Goal: Information Seeking & Learning: Learn about a topic

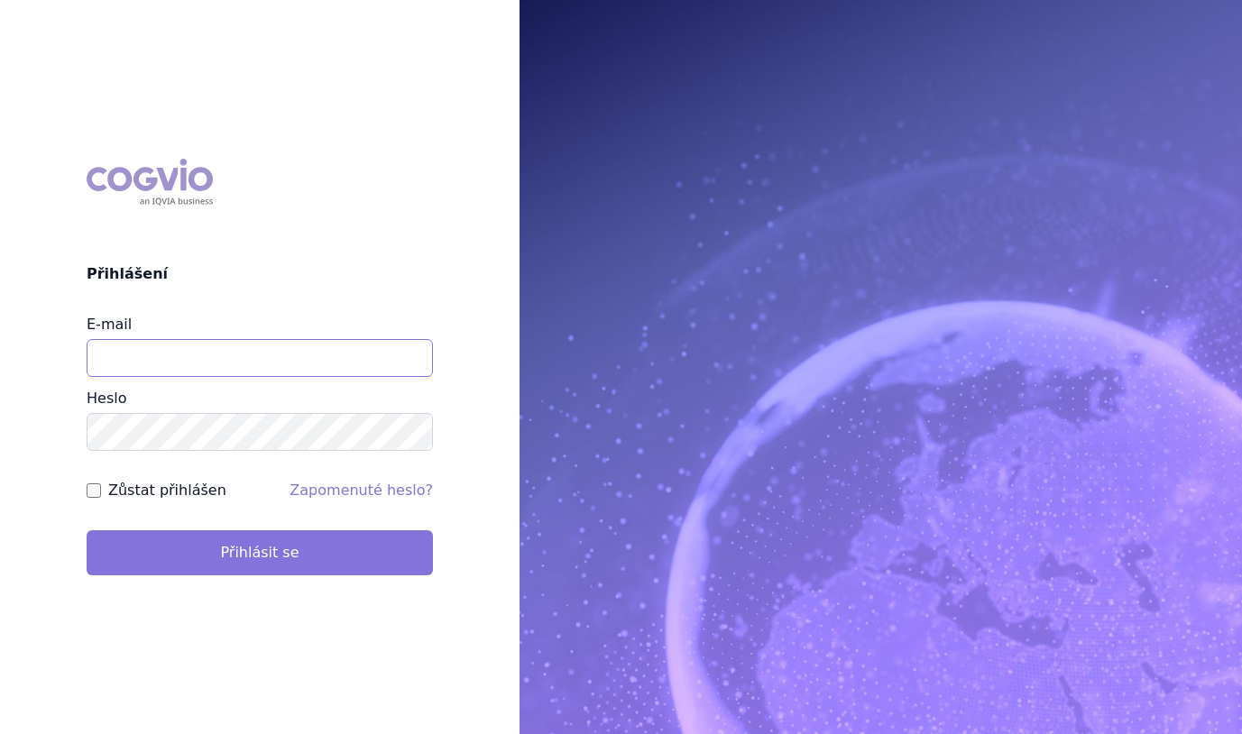
type input "tomas.mazel@vzp.cz"
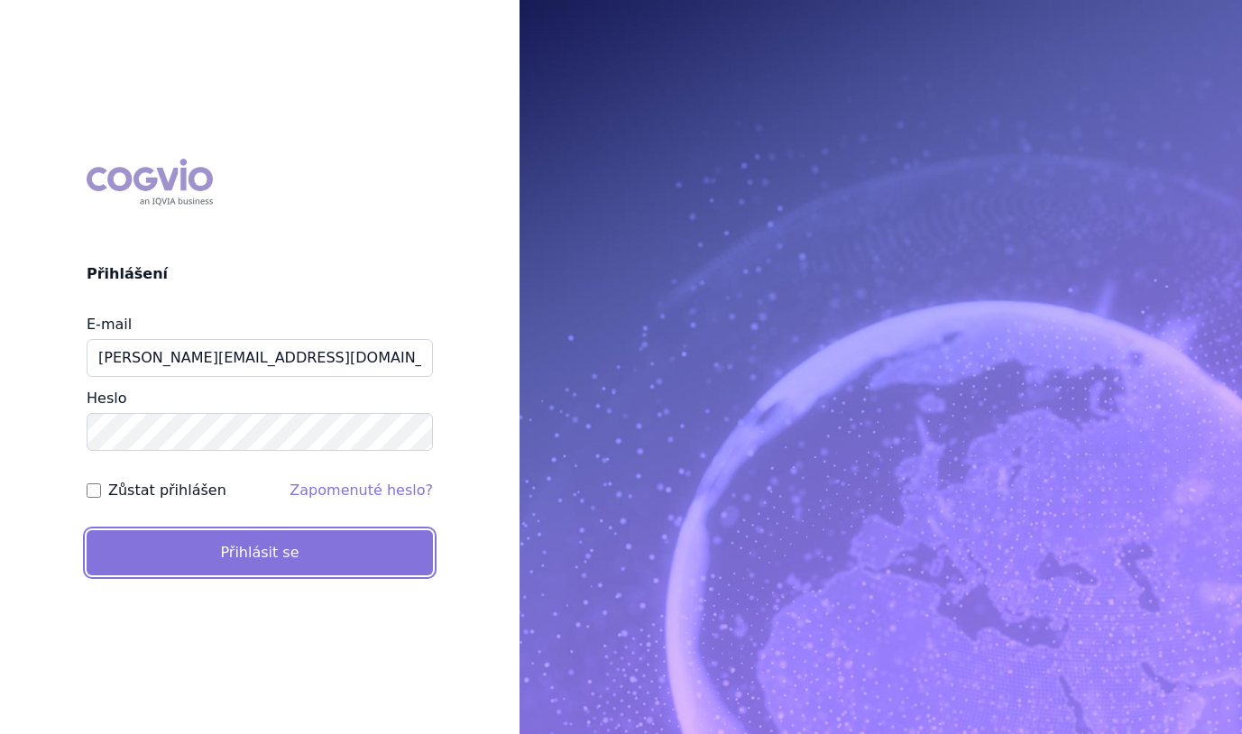
click at [213, 557] on button "Přihlásit se" at bounding box center [260, 552] width 346 height 45
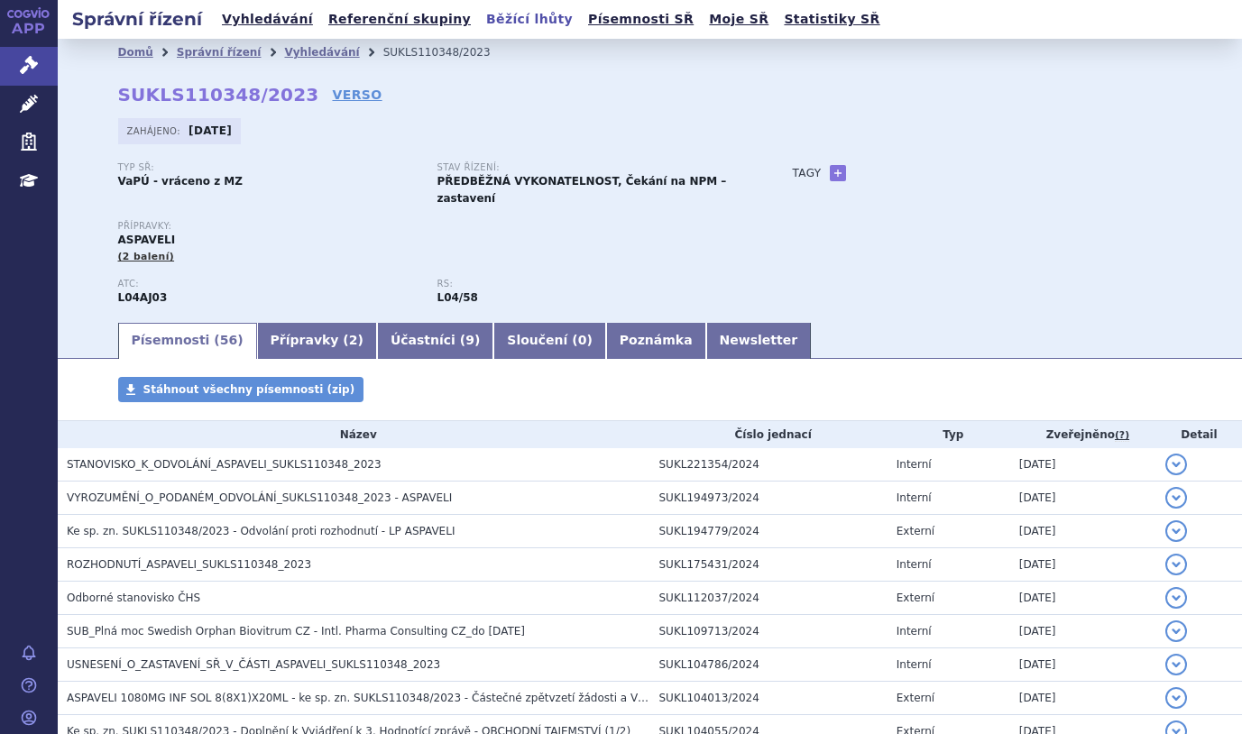
click at [481, 23] on link "Běžící lhůty" at bounding box center [529, 19] width 97 height 24
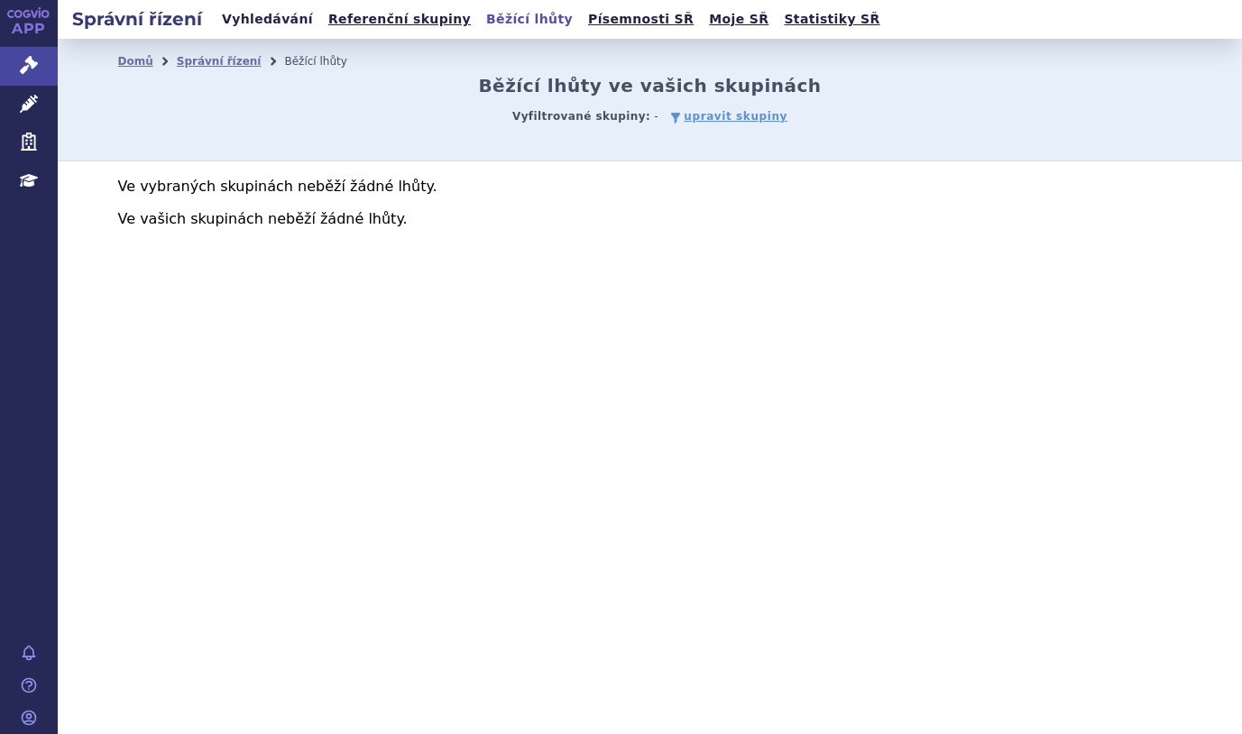
click at [266, 16] on link "Vyhledávání" at bounding box center [267, 19] width 102 height 24
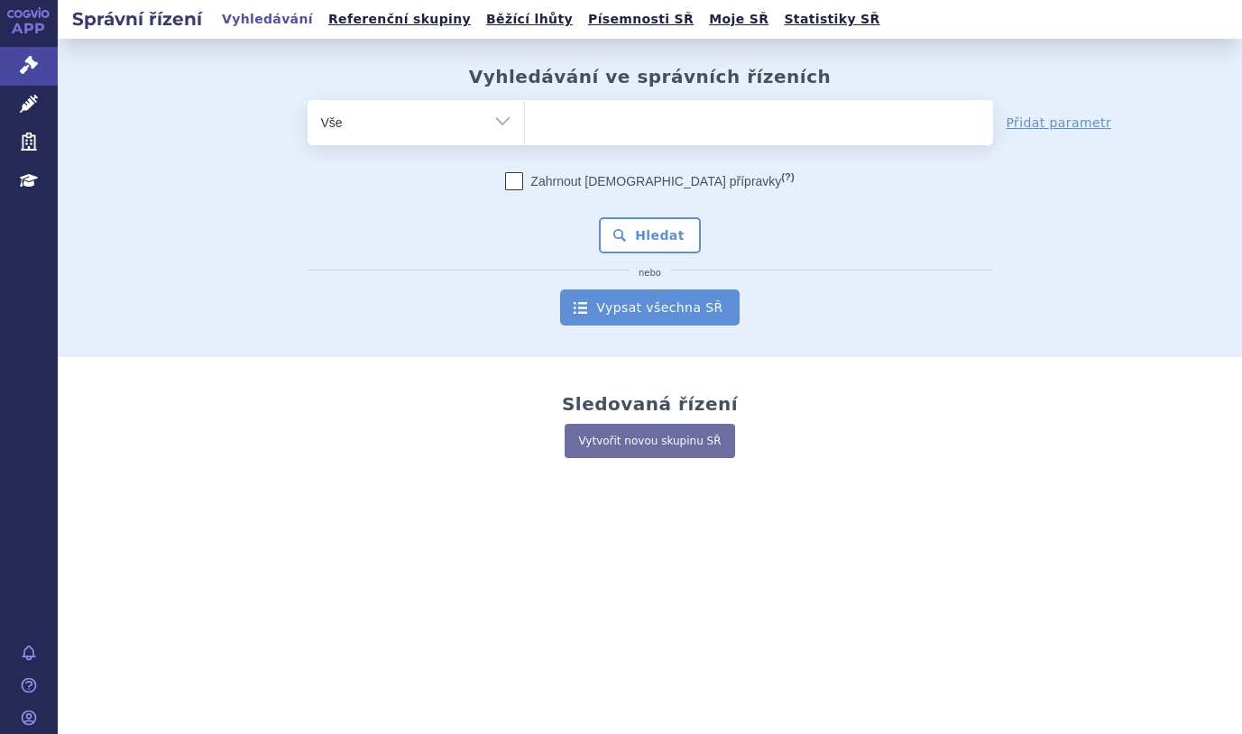
click at [646, 299] on link "Vypsat všechna SŘ" at bounding box center [649, 307] width 179 height 36
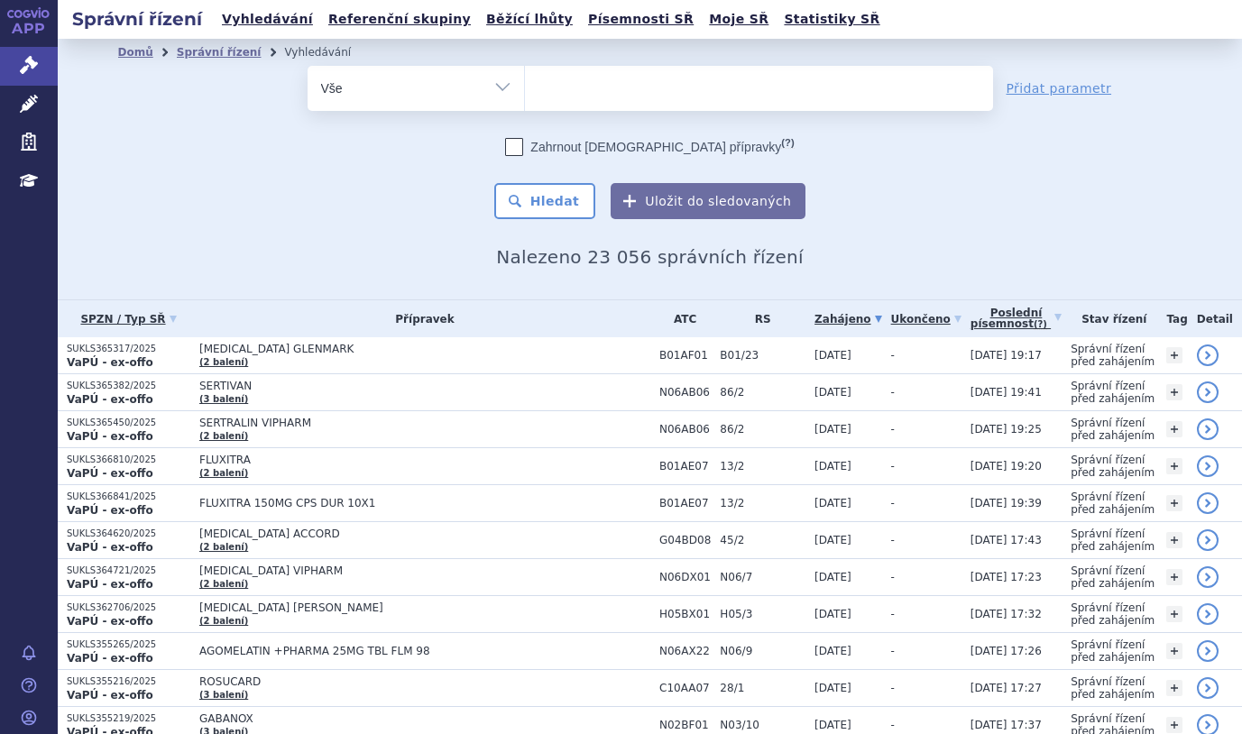
click at [559, 84] on ul at bounding box center [759, 85] width 468 height 38
click at [525, 84] on select at bounding box center [524, 87] width 1 height 45
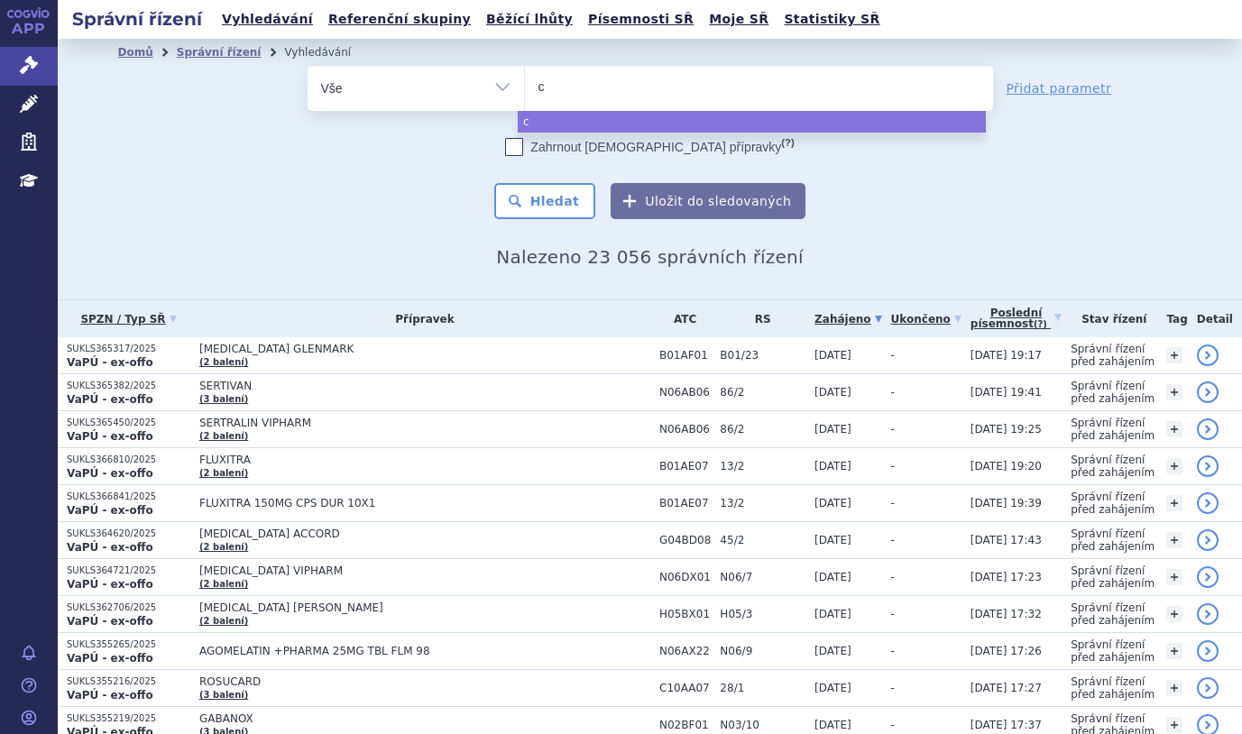
type input "ca"
type input "cal"
type input "calqu"
type input "calque"
type input "calquen"
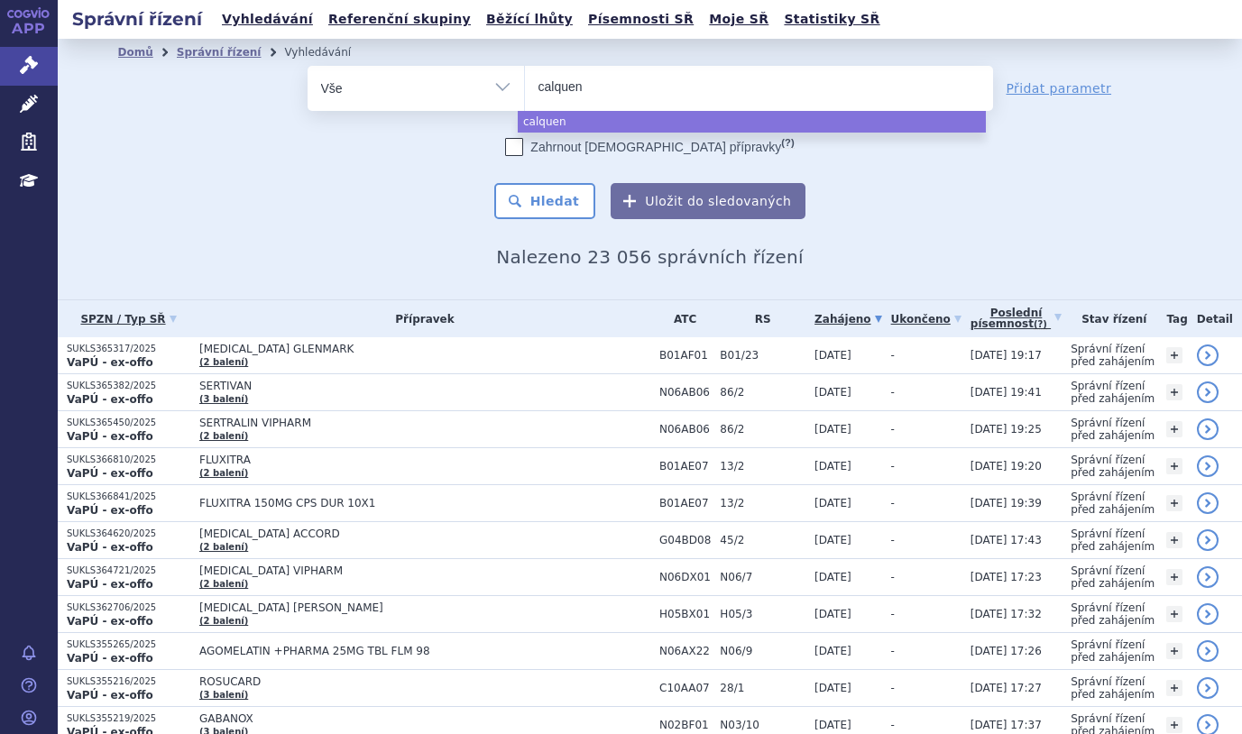
type input "calquenc"
type input "[MEDICAL_DATA]"
select select "calquence"
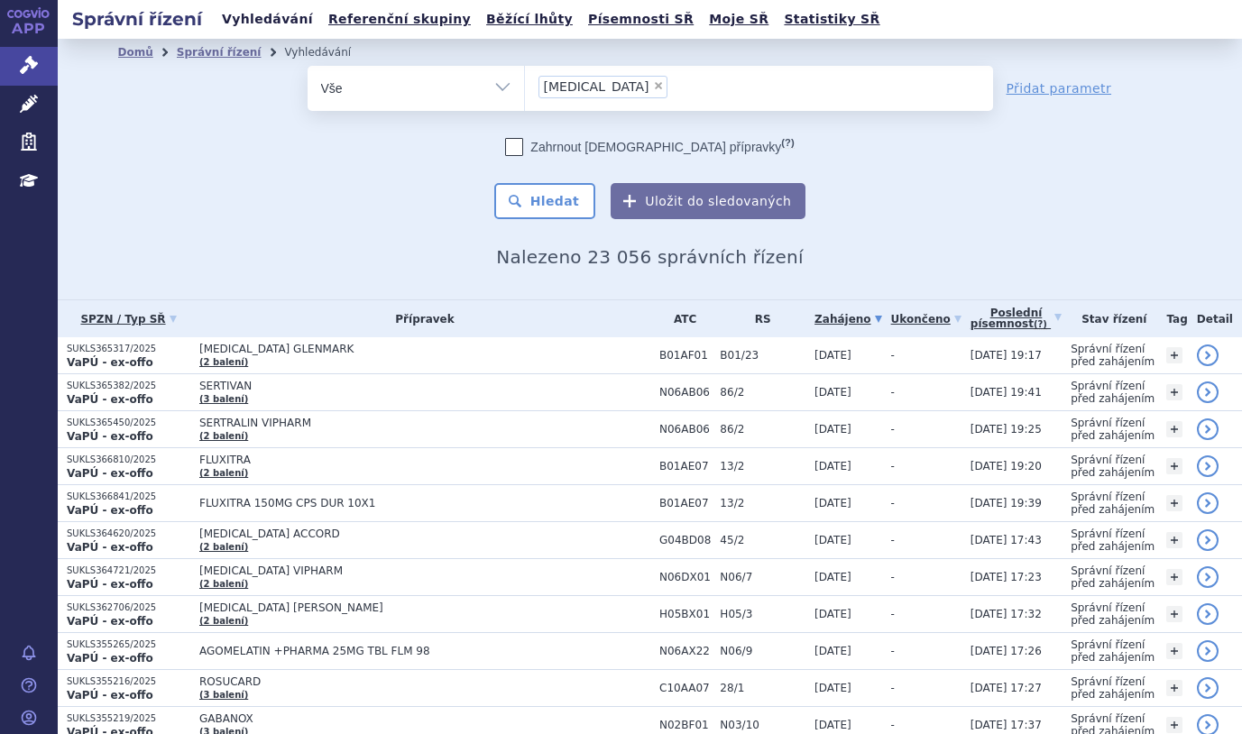
click at [249, 16] on link "Vyhledávání" at bounding box center [267, 19] width 102 height 24
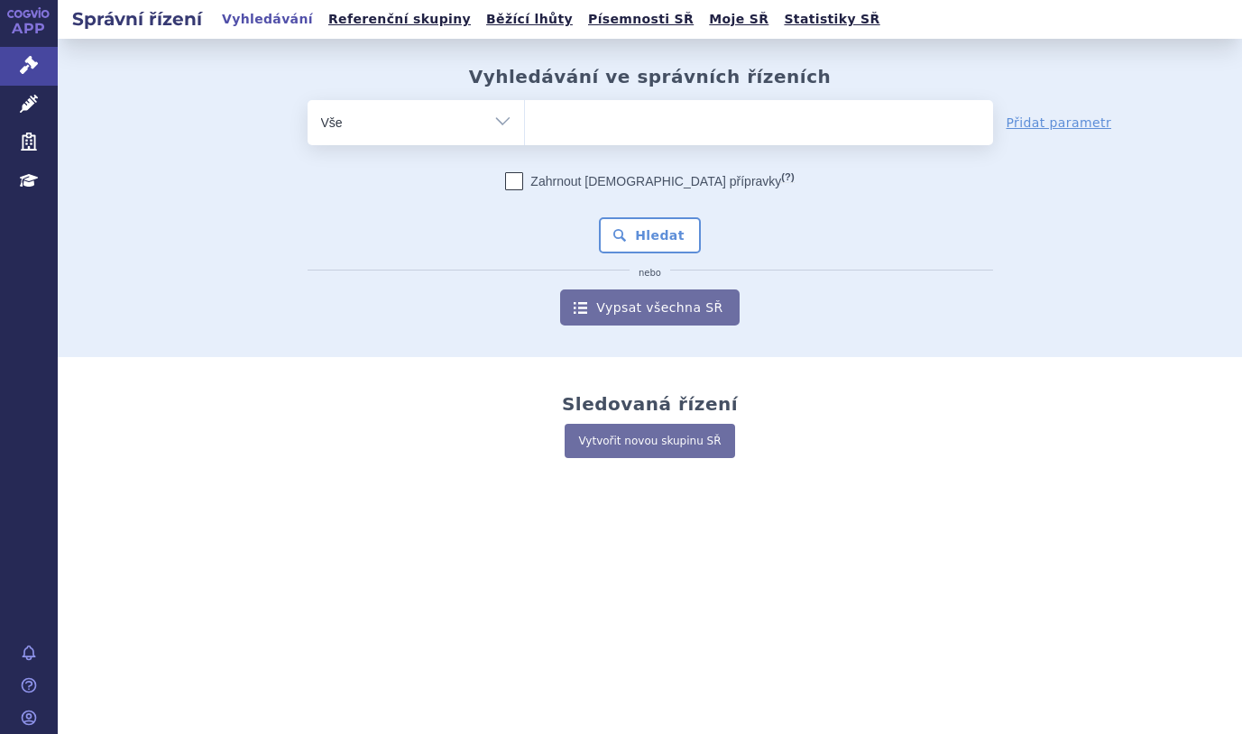
click at [598, 126] on ul at bounding box center [759, 119] width 468 height 38
click at [525, 126] on select at bounding box center [524, 121] width 1 height 45
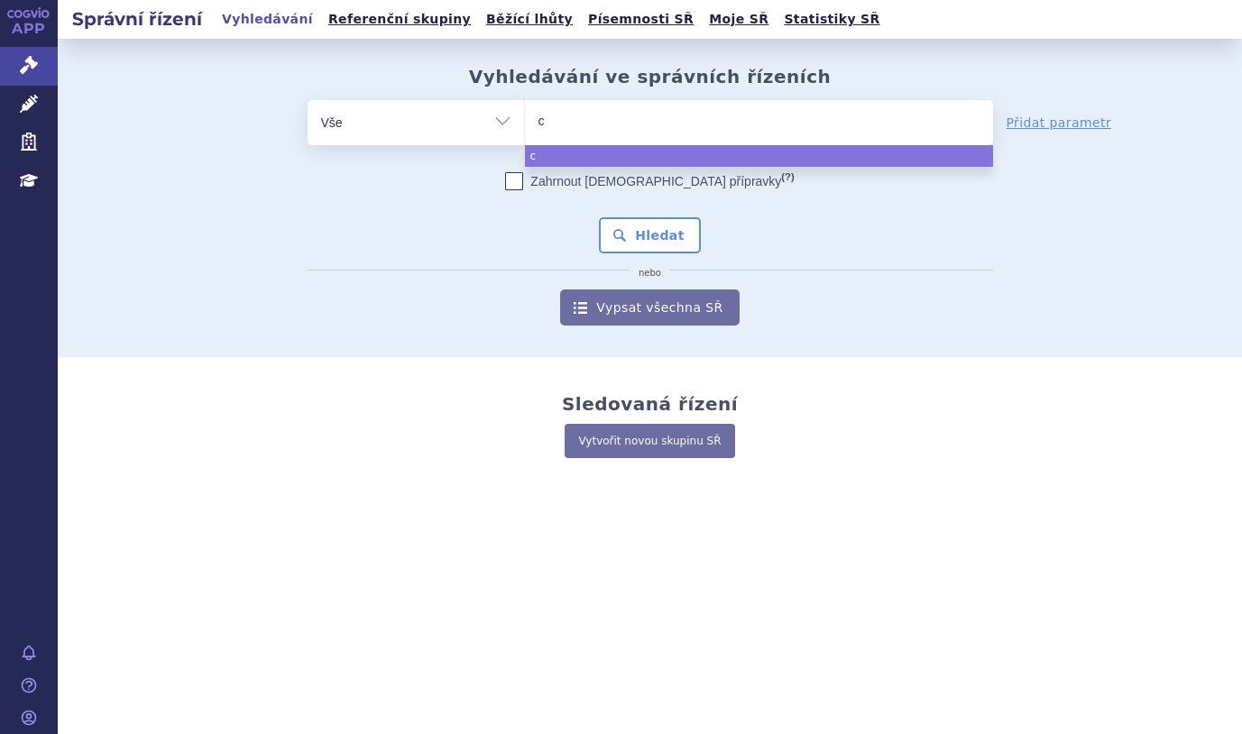
type input "ca"
type input "cal"
type input "calq"
type input "calqu"
type input "calquen"
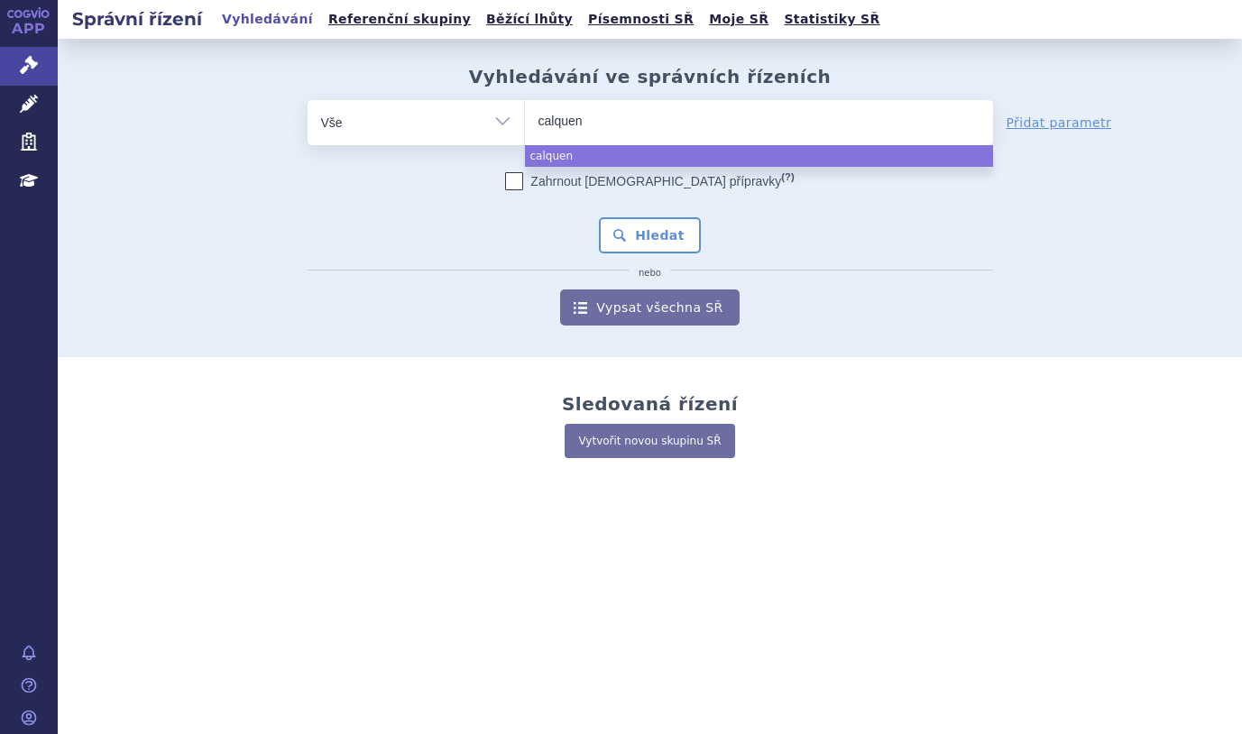
type input "calquenc"
type input "calquence"
select select "calquence"
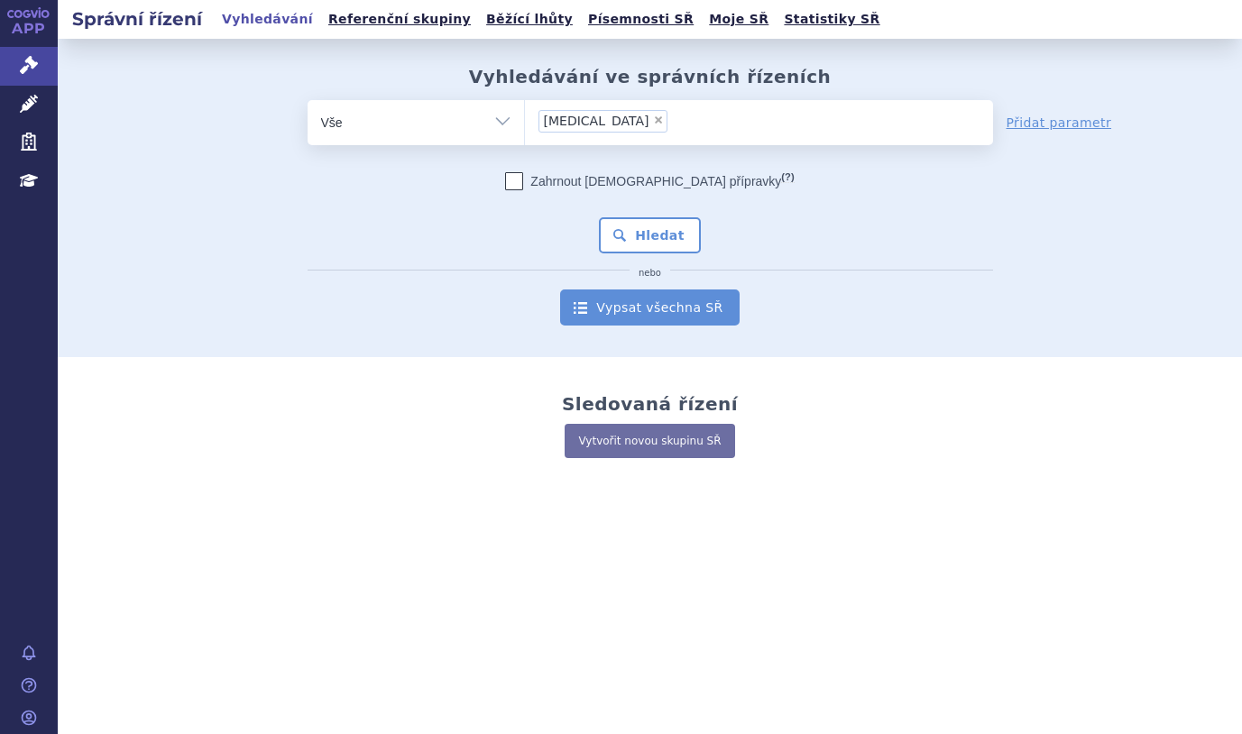
click at [657, 311] on link "Vypsat všechna SŘ" at bounding box center [649, 307] width 179 height 36
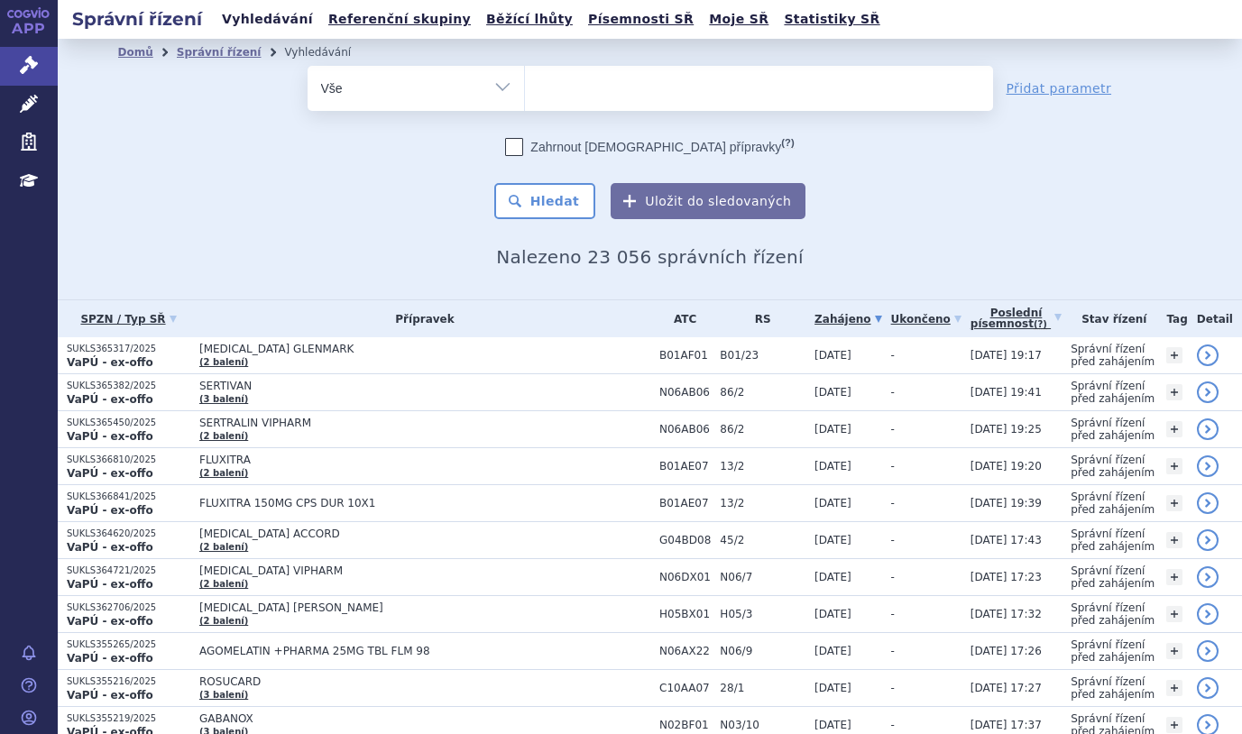
click at [267, 15] on link "Vyhledávání" at bounding box center [267, 19] width 102 height 24
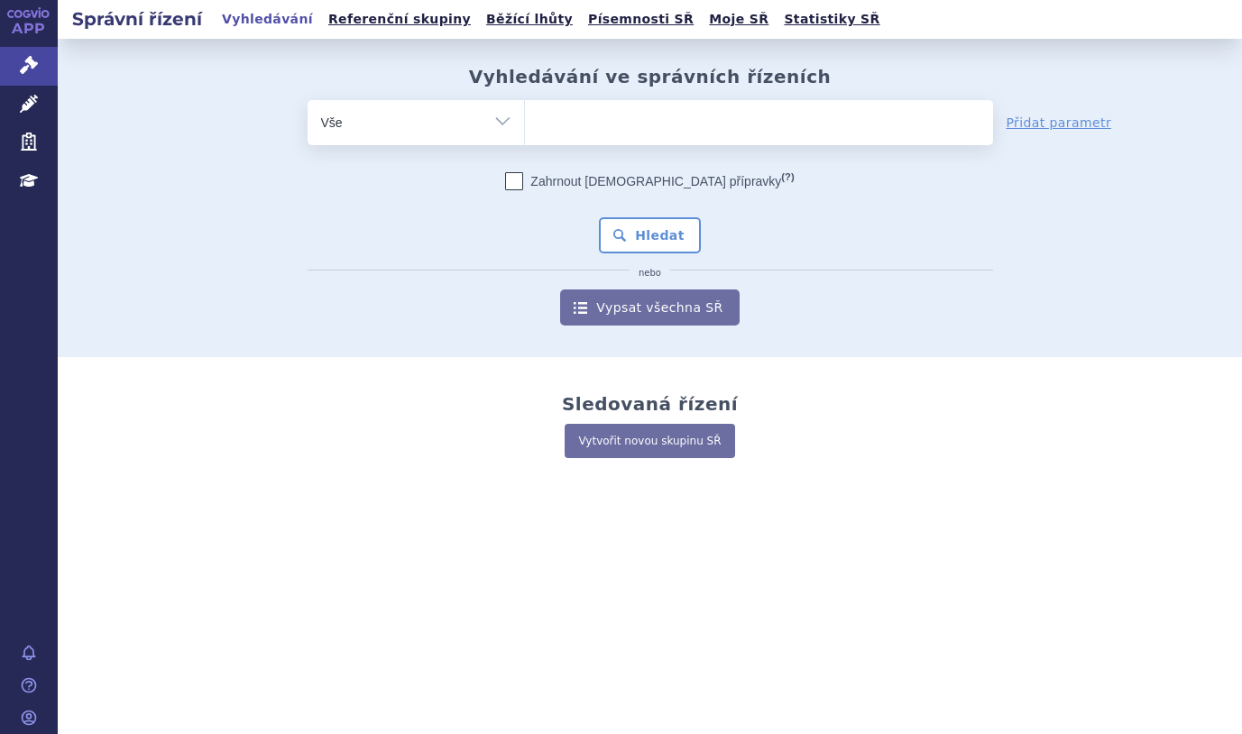
click at [627, 124] on ul at bounding box center [759, 119] width 468 height 38
click at [525, 124] on select at bounding box center [524, 121] width 1 height 45
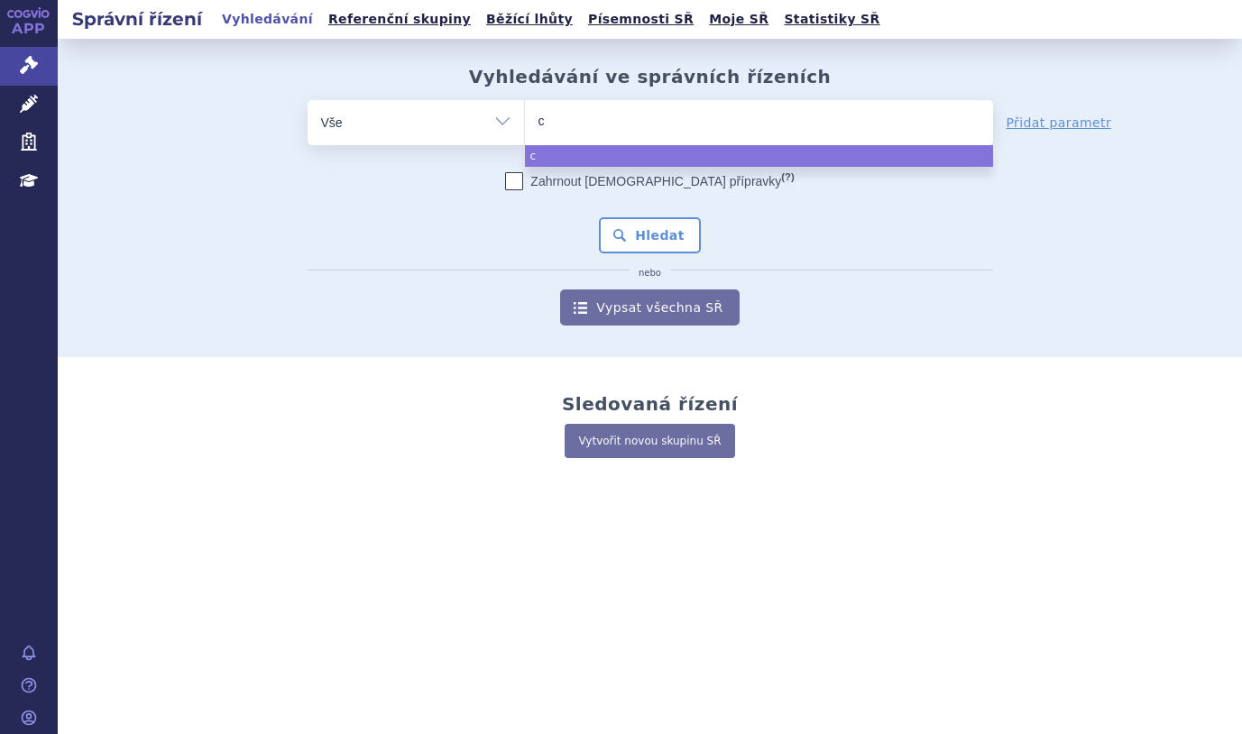
type input "ca"
type input "cal"
type input "calq"
type input "calqu"
type input "calquen"
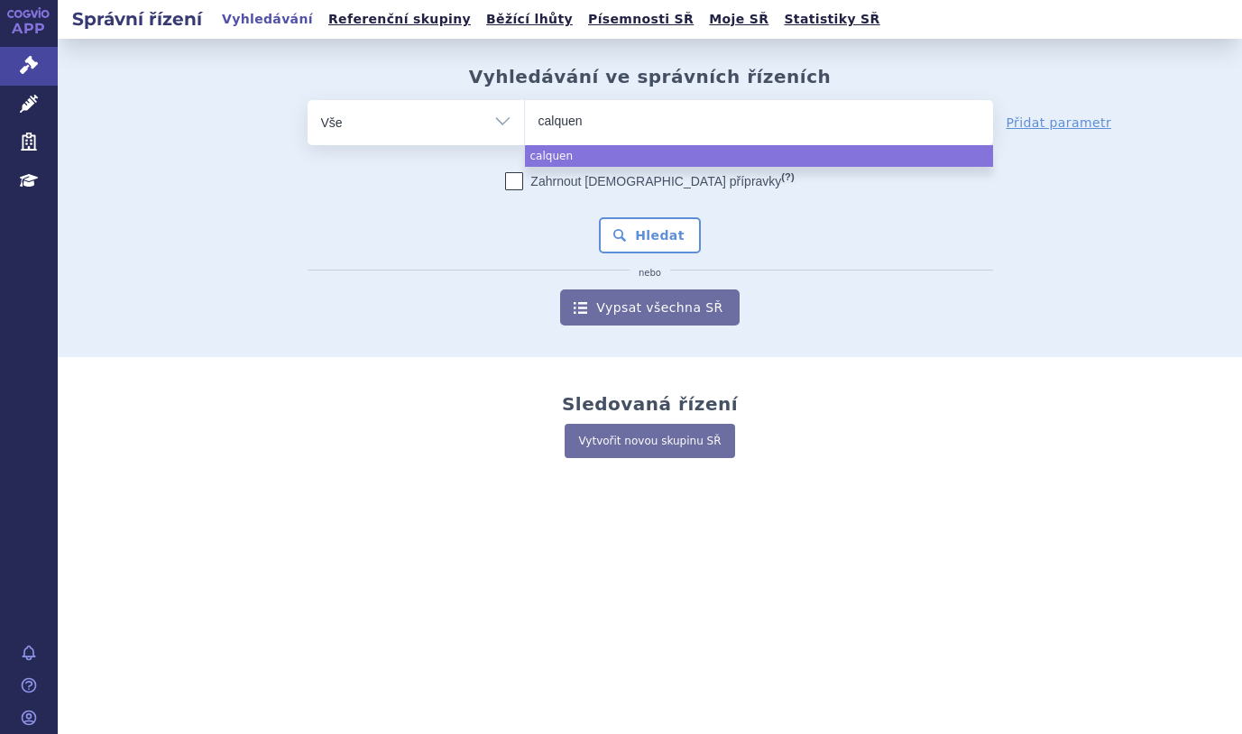
type input "calquenc"
type input "calquence"
select select "calquence"
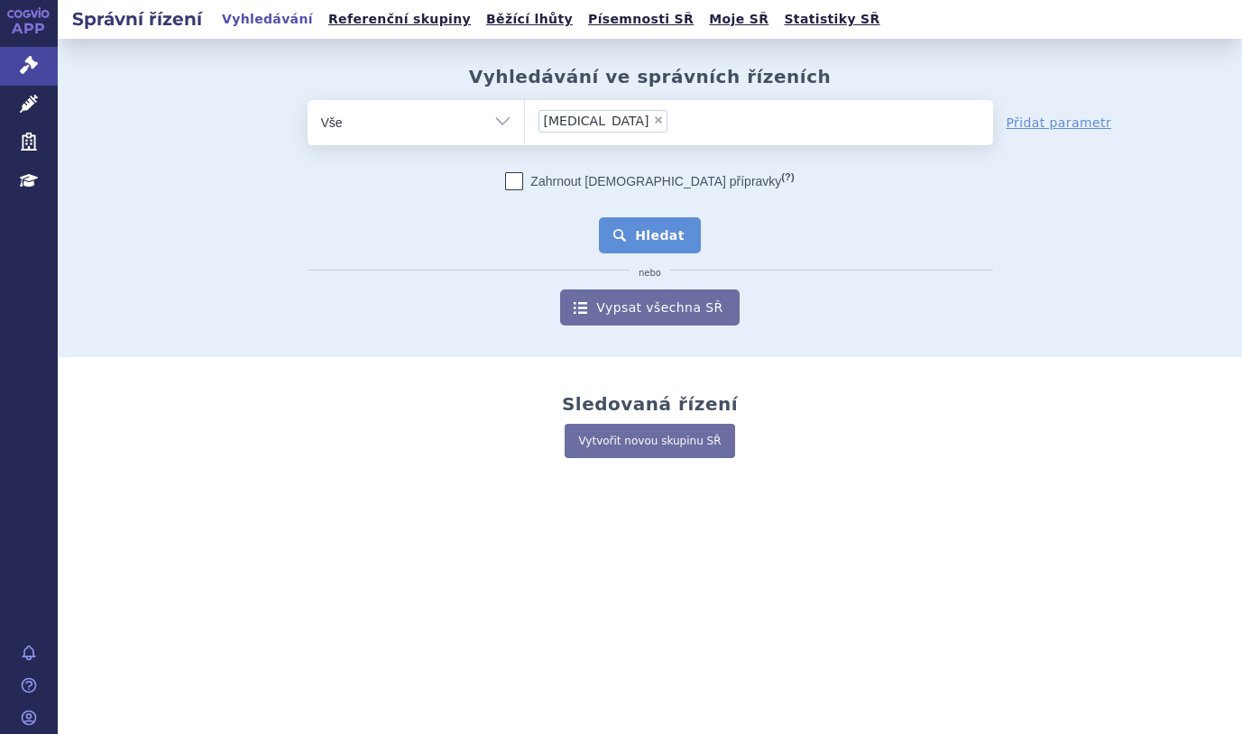
click at [672, 243] on button "Hledat" at bounding box center [650, 235] width 102 height 36
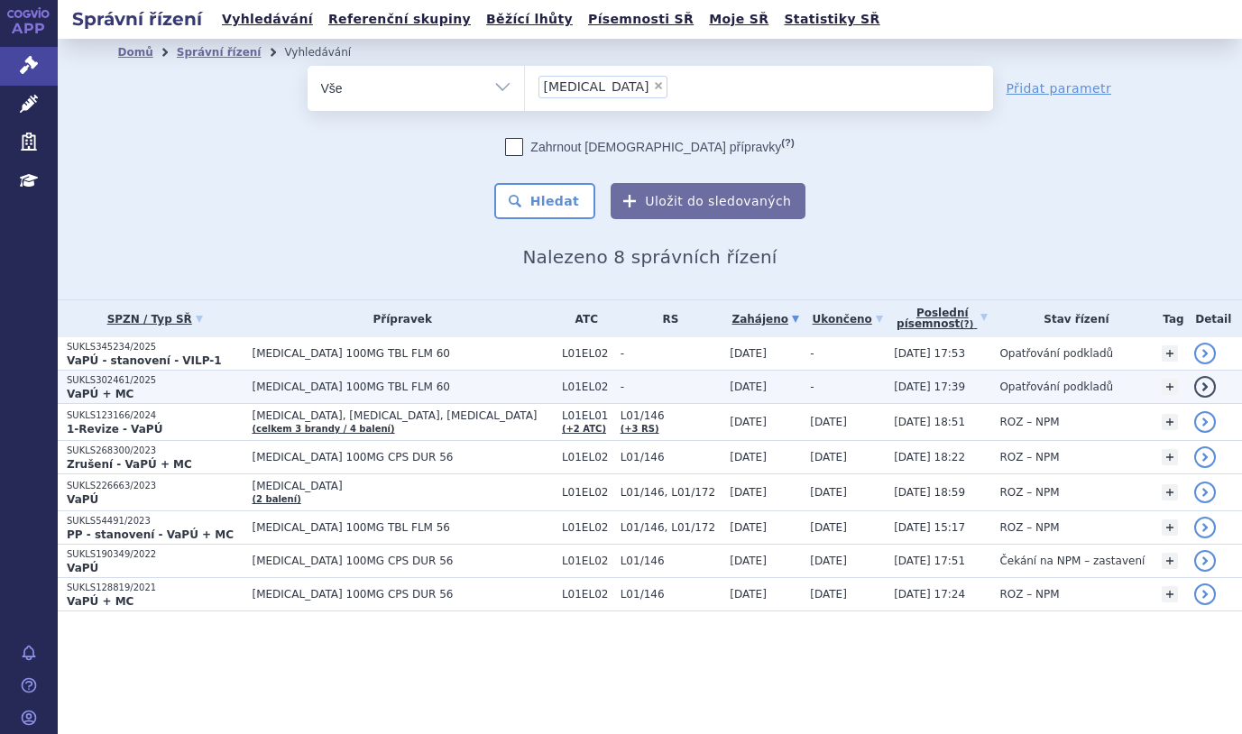
click at [96, 388] on strong "VaPÚ + MC" at bounding box center [100, 394] width 67 height 13
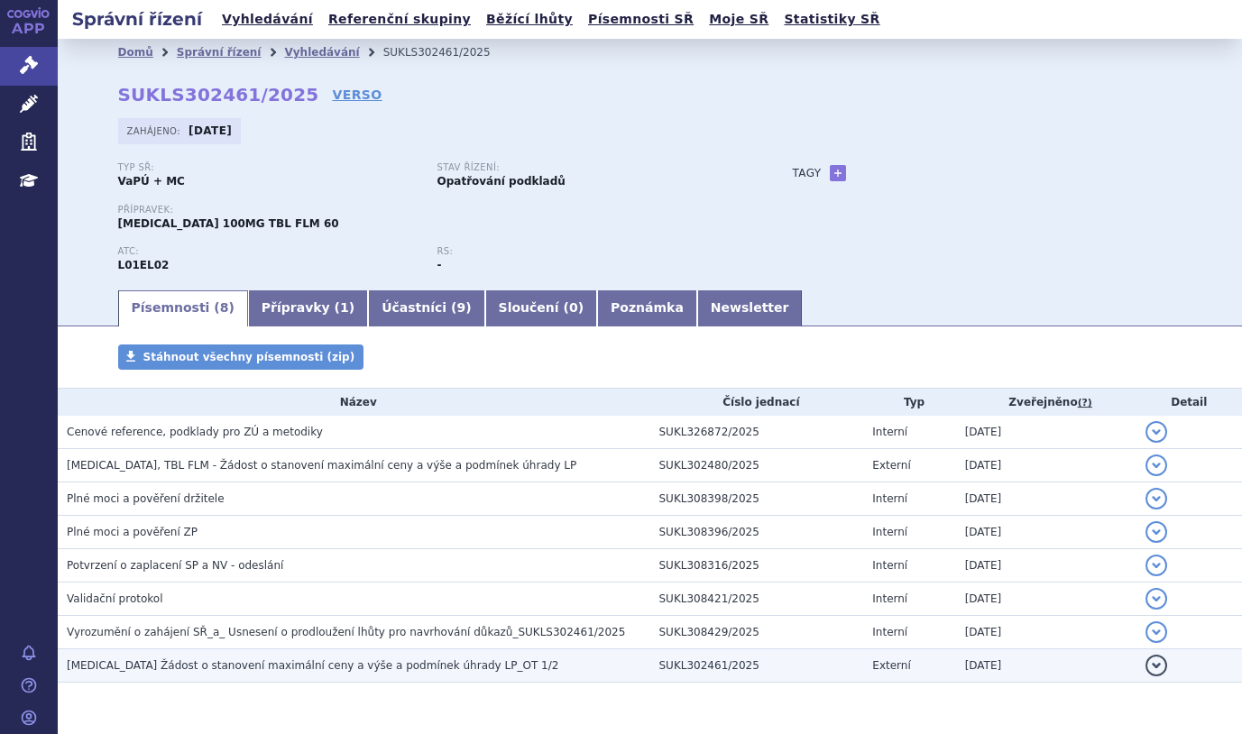
click at [325, 666] on span "[MEDICAL_DATA] Žádost o stanovení maximální ceny a výše a podmínek úhrady LP_OT…" at bounding box center [312, 665] width 491 height 13
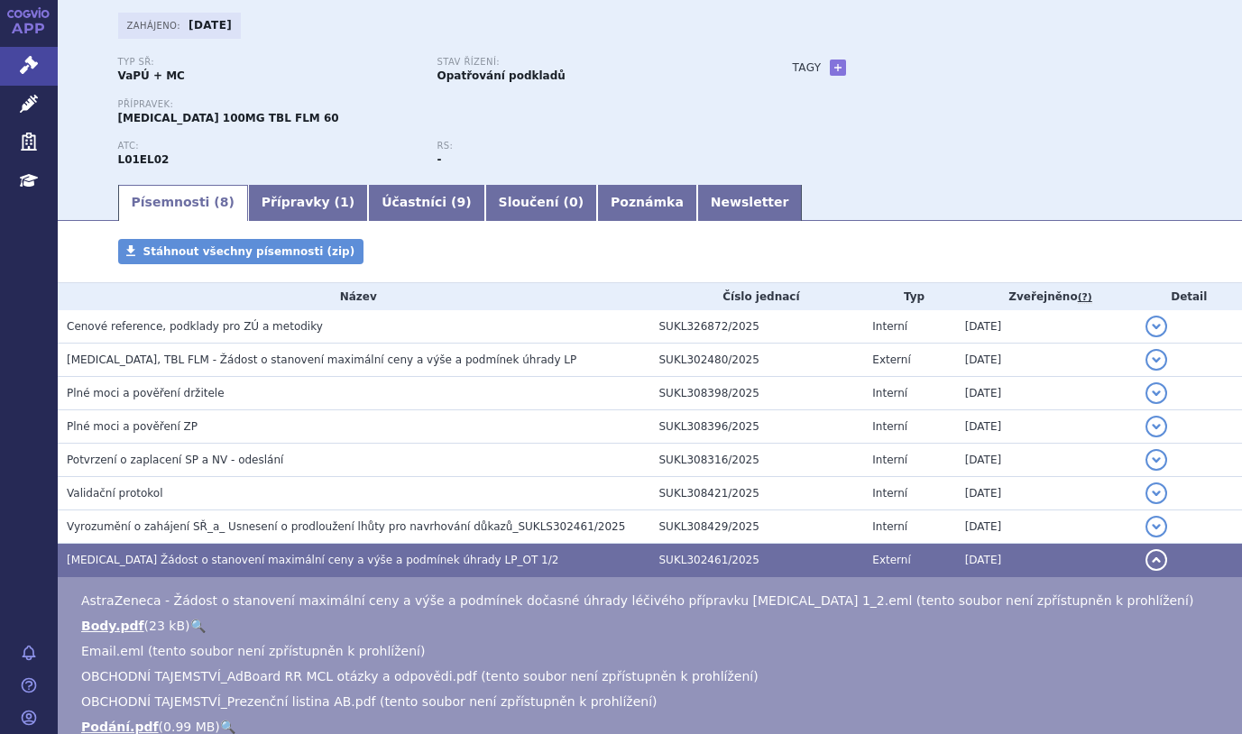
scroll to position [90, 0]
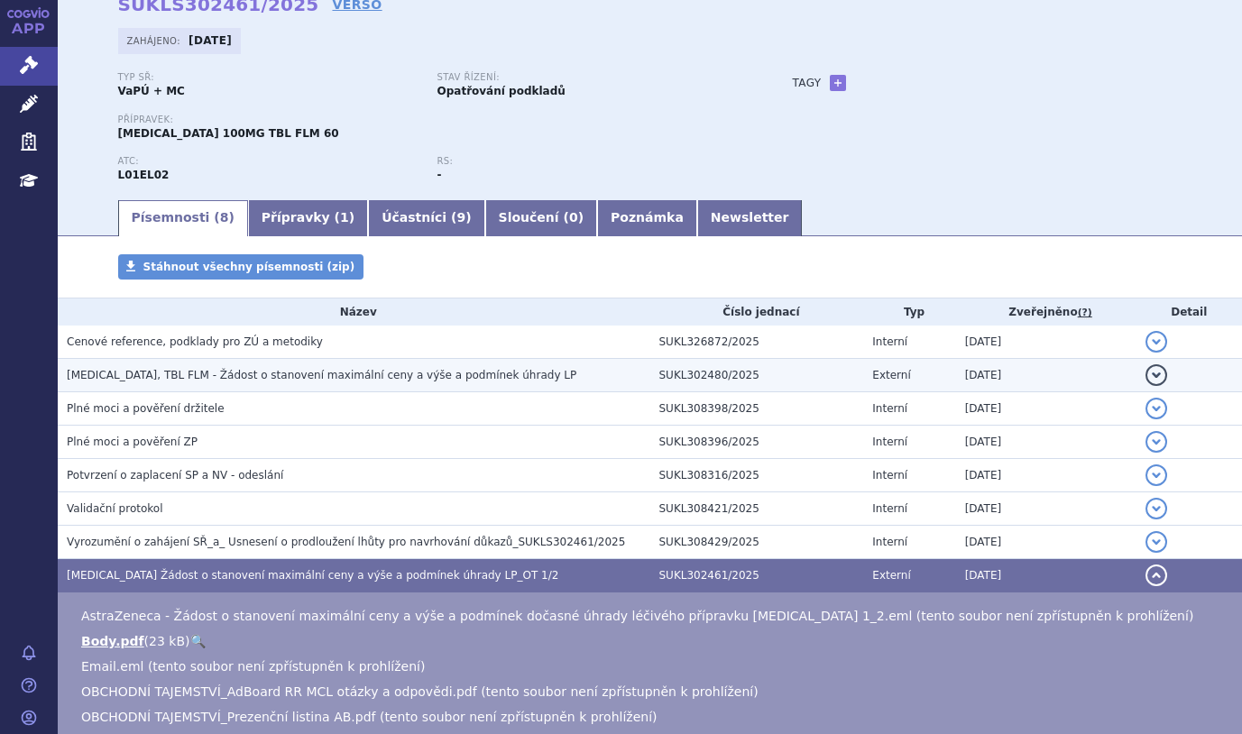
click at [139, 379] on span "[MEDICAL_DATA], TBL FLM - Žádost o stanovení maximální ceny a výše a podmínek ú…" at bounding box center [322, 375] width 510 height 13
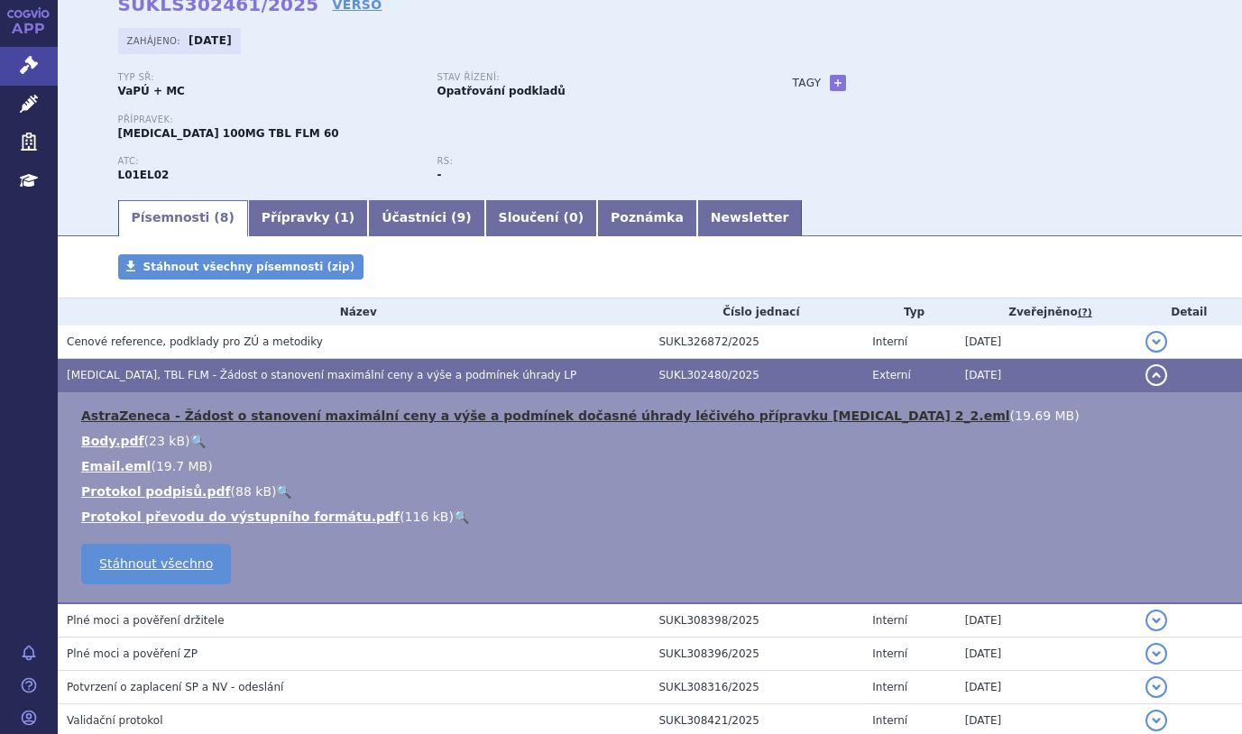
click at [285, 409] on link "AstraZeneca - Žádost o stanovení maximální ceny a výše a podmínek dočasné úhrad…" at bounding box center [545, 416] width 929 height 14
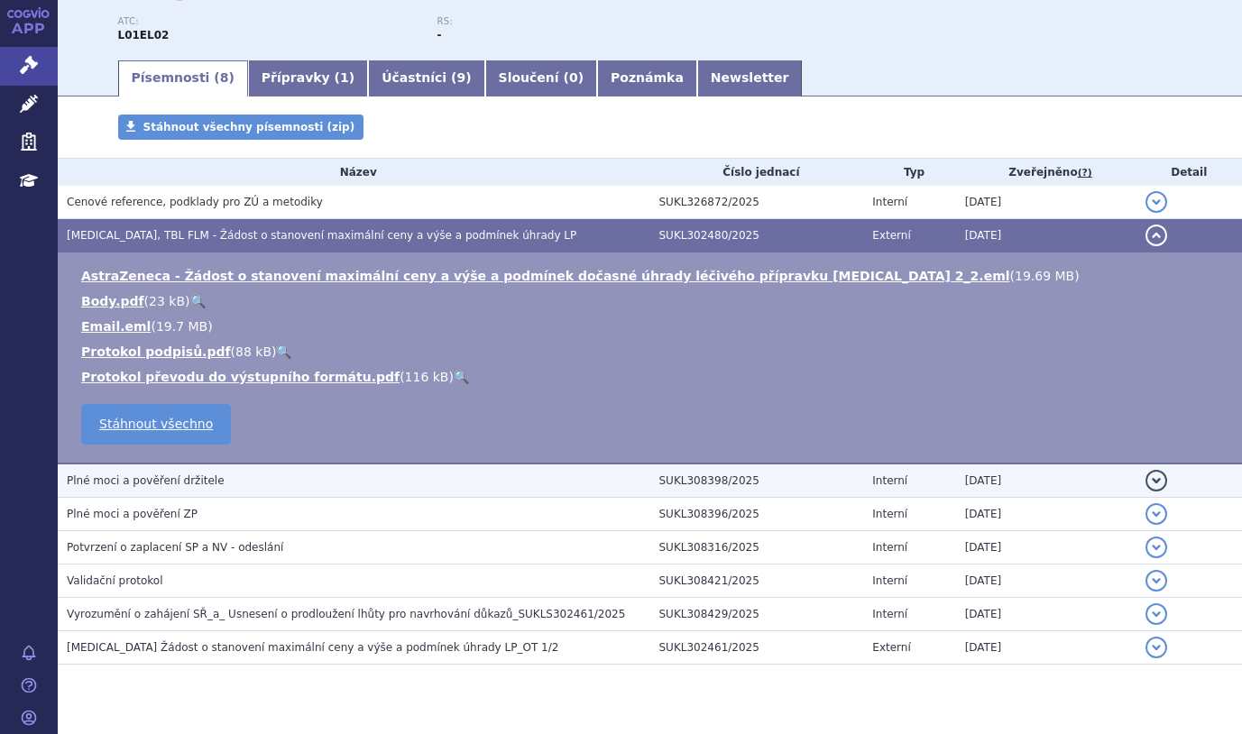
scroll to position [269, 0]
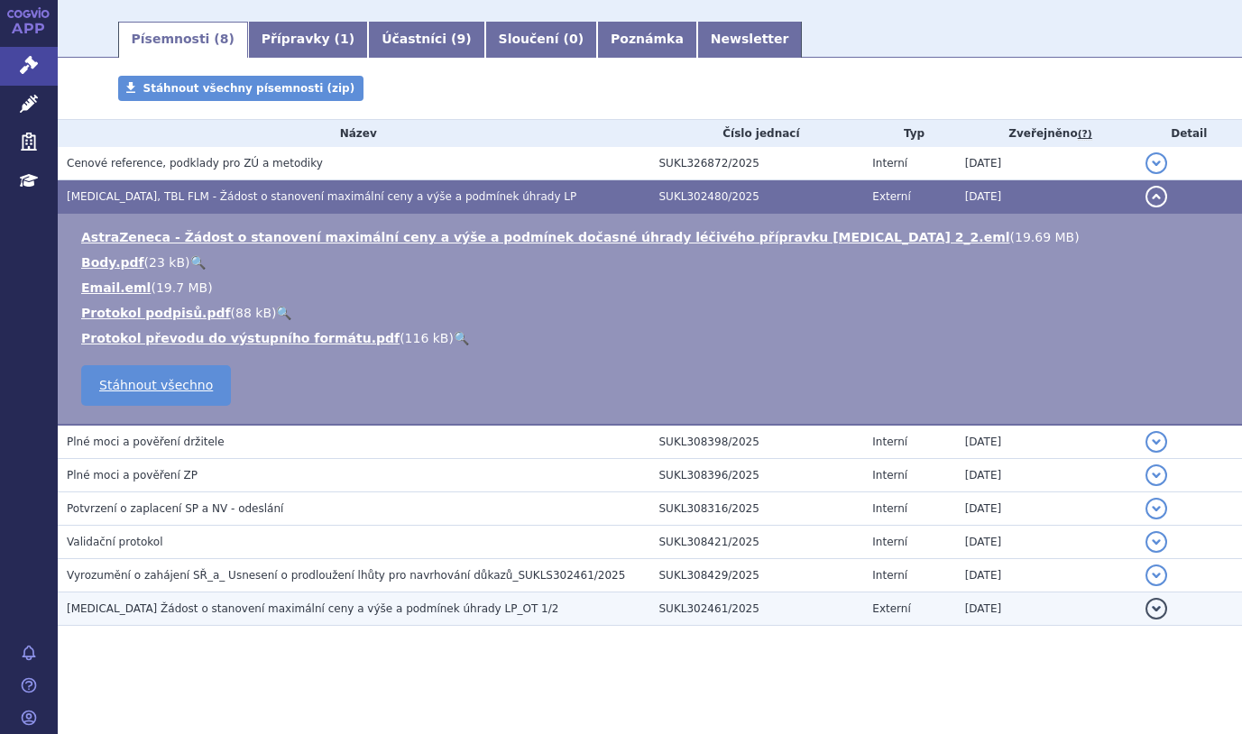
click at [184, 615] on span "[MEDICAL_DATA] Žádost o stanovení maximální ceny a výše a podmínek úhrady LP_OT…" at bounding box center [312, 608] width 491 height 13
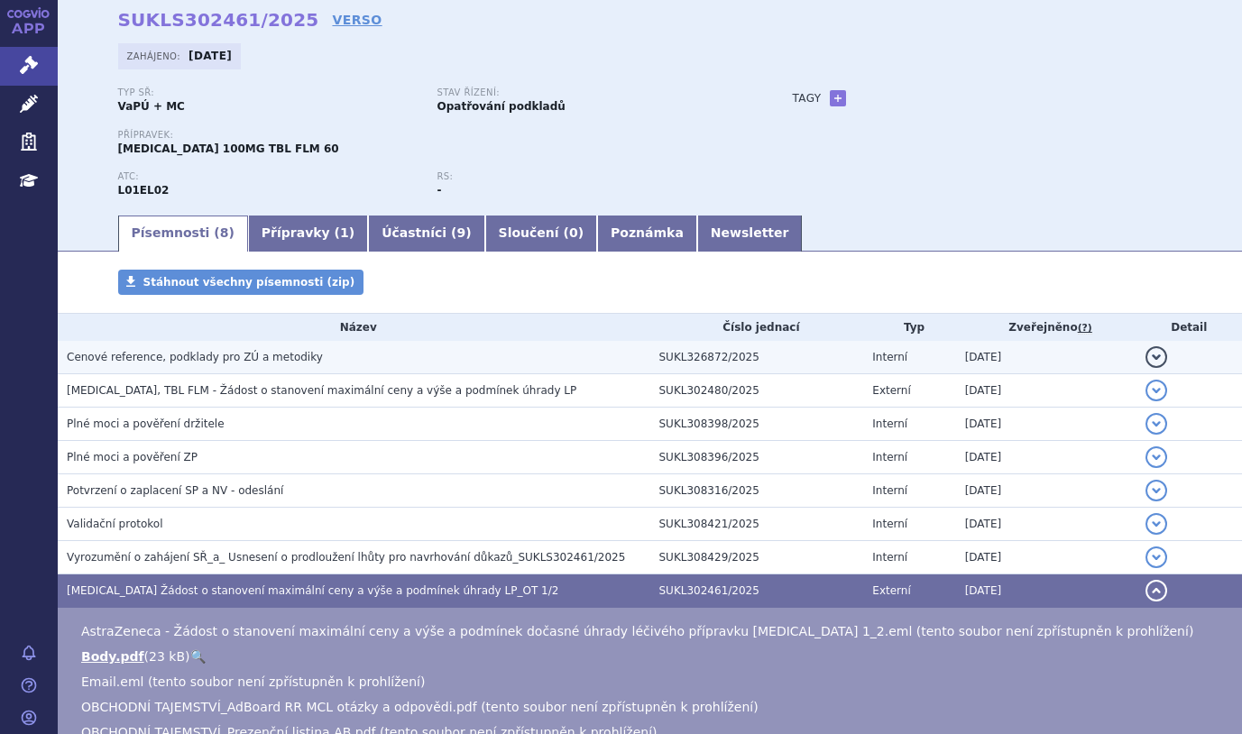
scroll to position [45, 0]
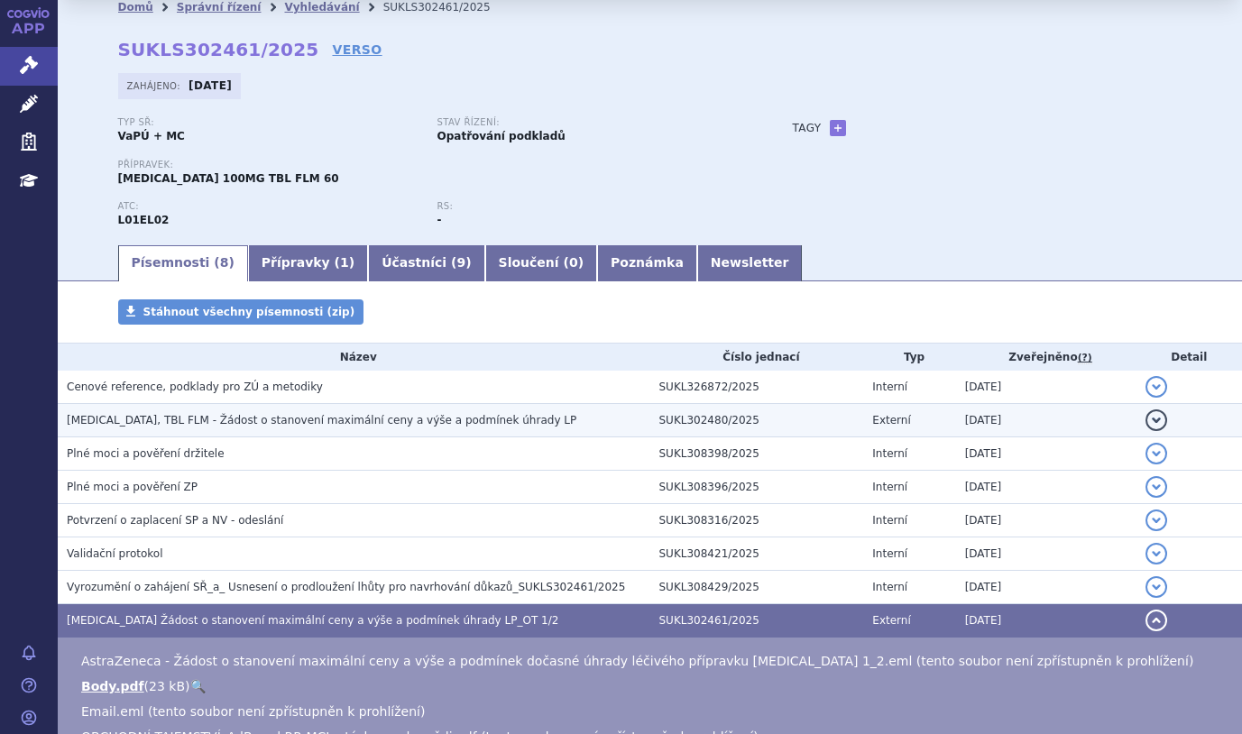
click at [155, 420] on span "[MEDICAL_DATA], TBL FLM - Žádost o stanovení maximální ceny a výše a podmínek ú…" at bounding box center [322, 420] width 510 height 13
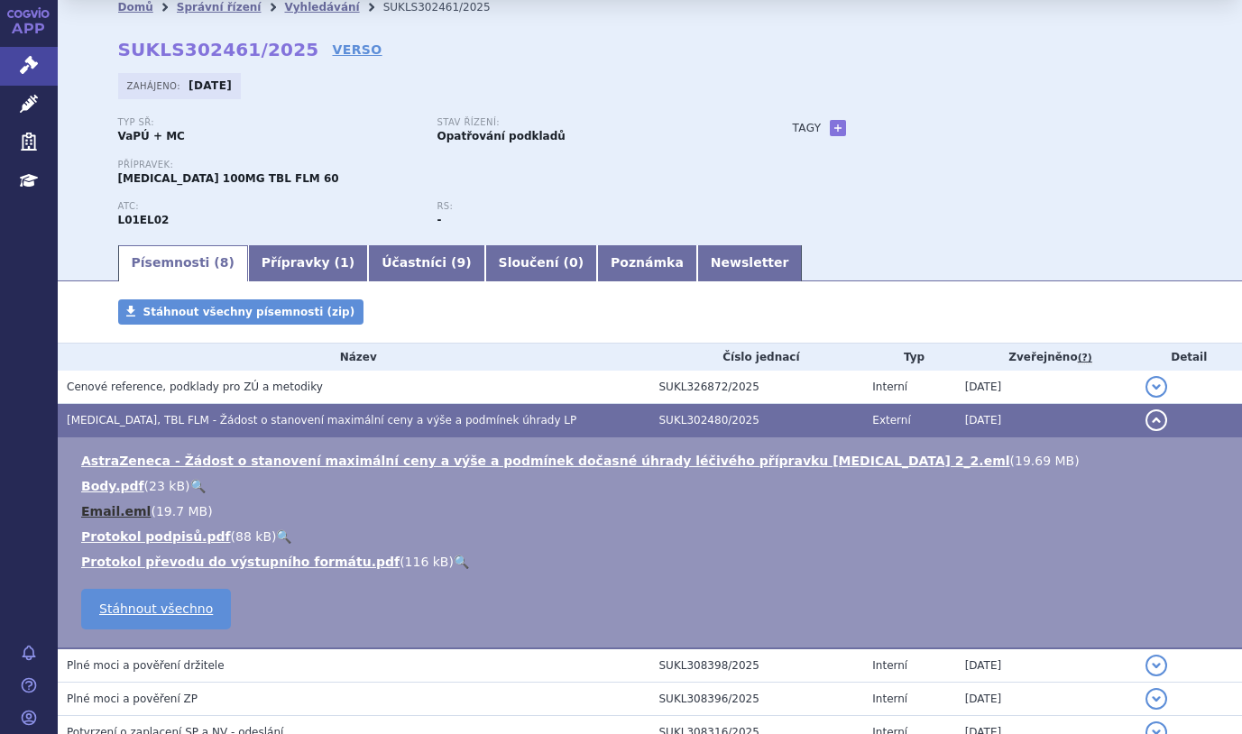
click at [114, 508] on link "Email.eml" at bounding box center [115, 511] width 69 height 14
click at [468, 321] on div "Stáhnout všechny písemnosti (zip)" at bounding box center [650, 320] width 1136 height 43
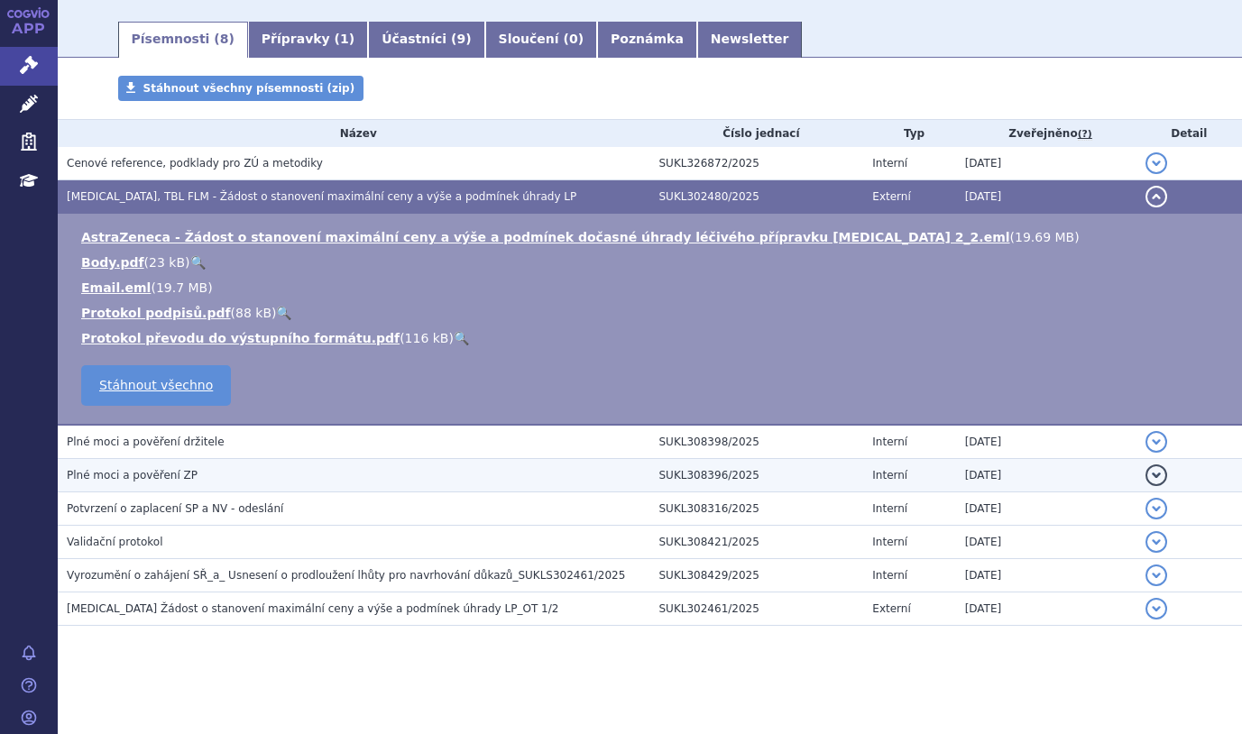
scroll to position [0, 0]
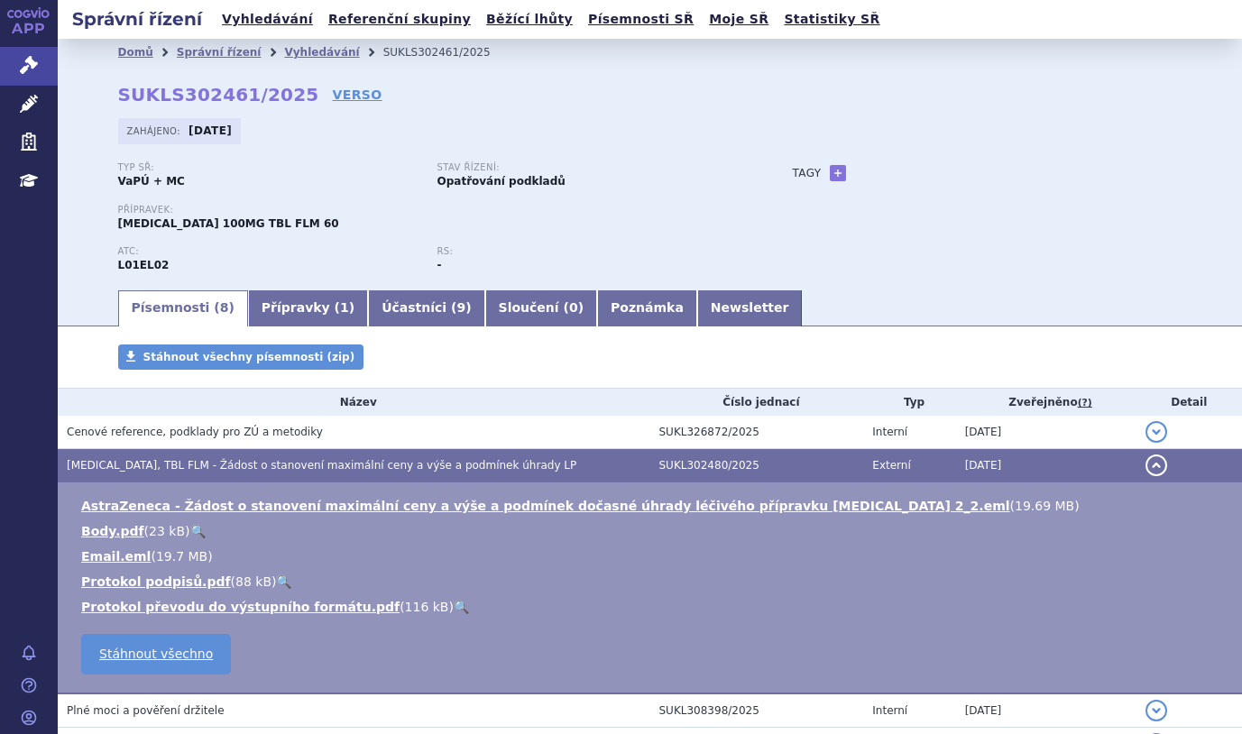
click at [175, 305] on link "Písemnosti ( 8 )" at bounding box center [183, 308] width 130 height 36
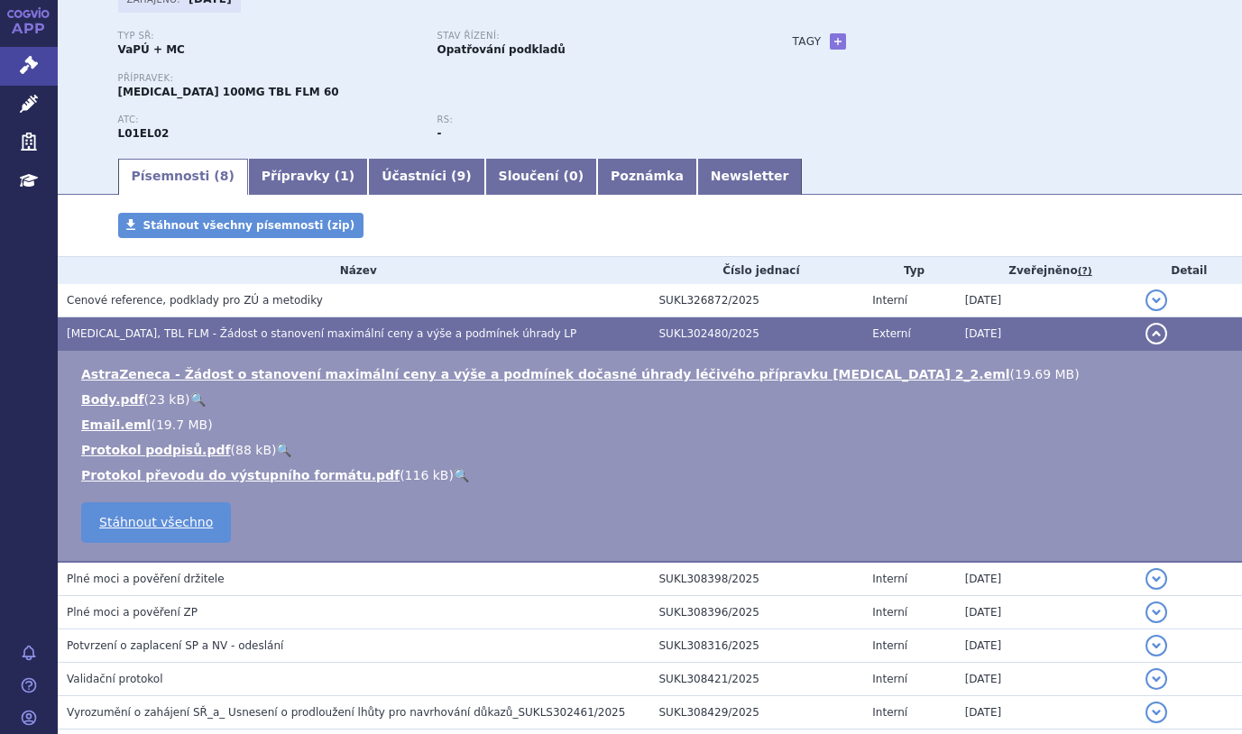
scroll to position [269, 0]
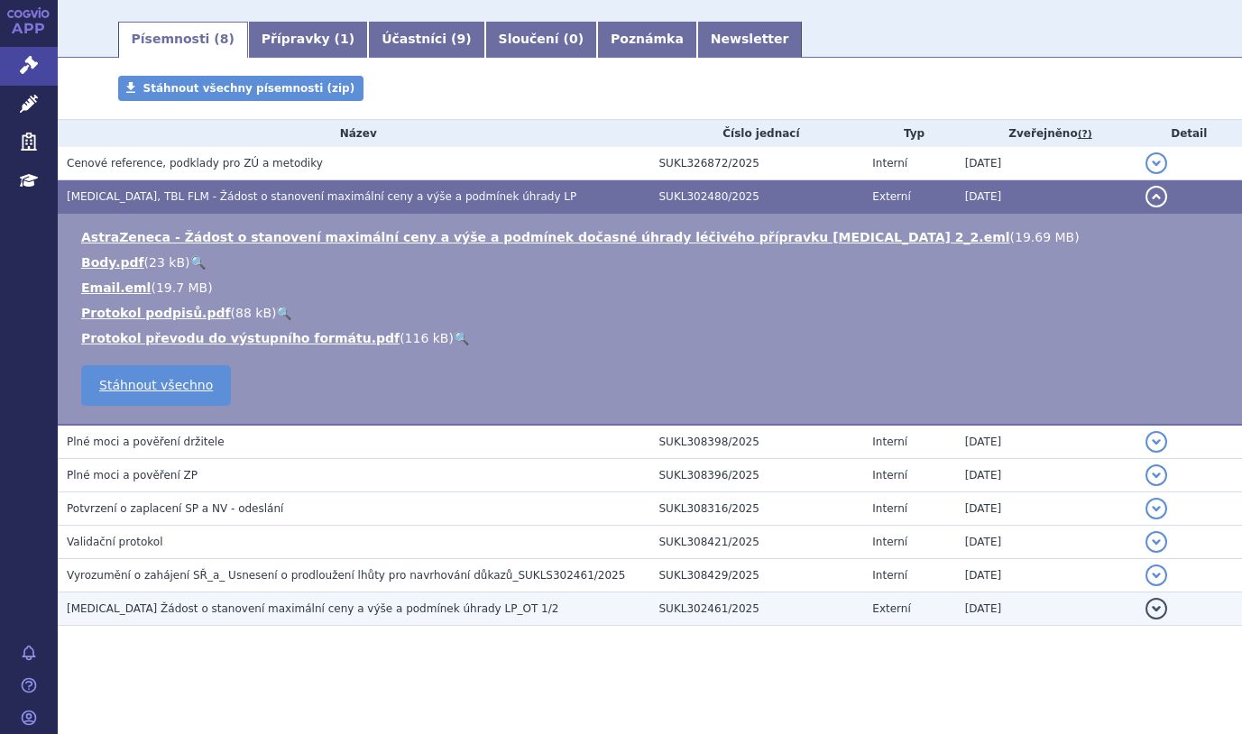
click at [155, 610] on span "[MEDICAL_DATA] Žádost o stanovení maximální ceny a výše a podmínek úhrady LP_OT…" at bounding box center [312, 608] width 491 height 13
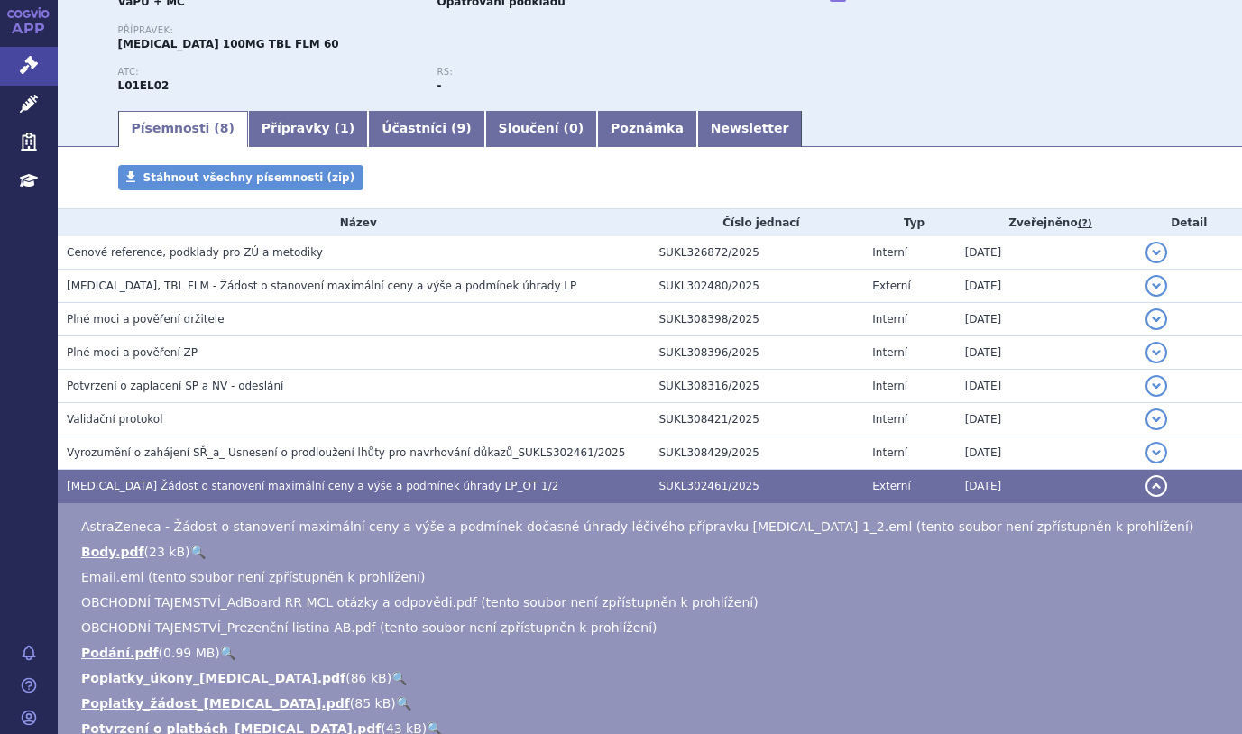
scroll to position [179, 0]
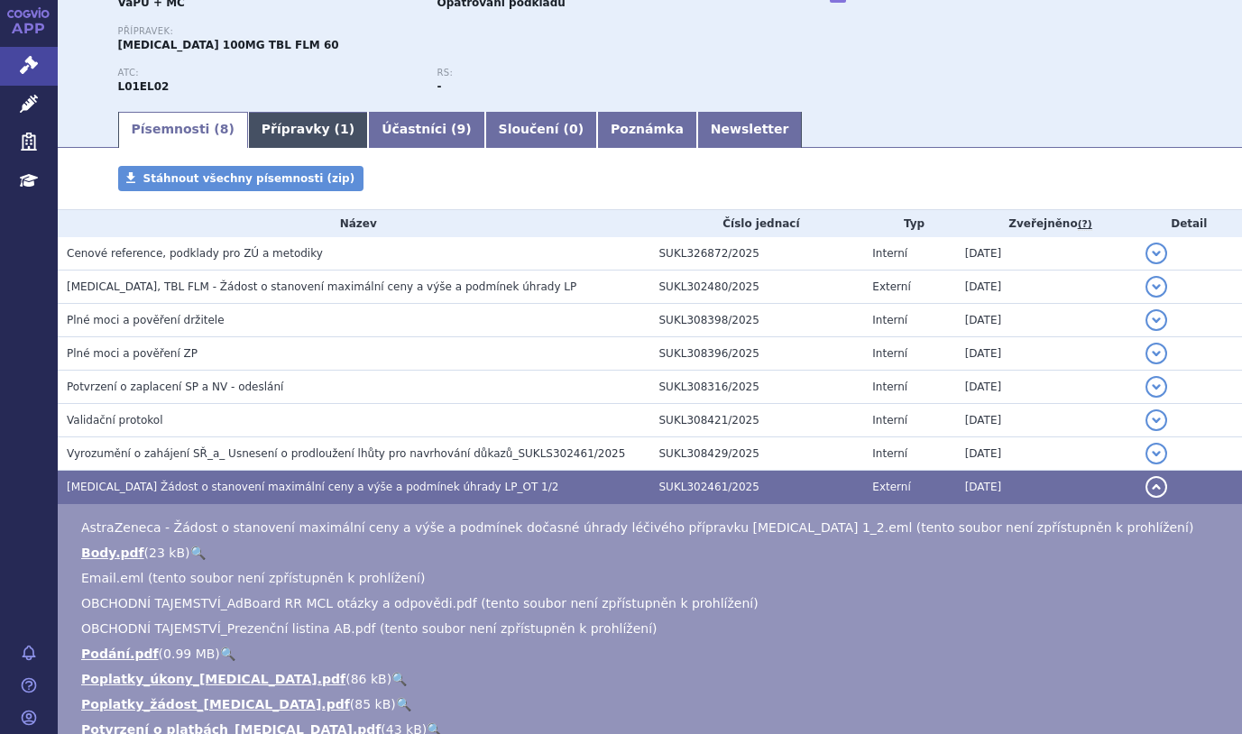
click at [287, 134] on link "Přípravky ( 1 )" at bounding box center [308, 130] width 120 height 36
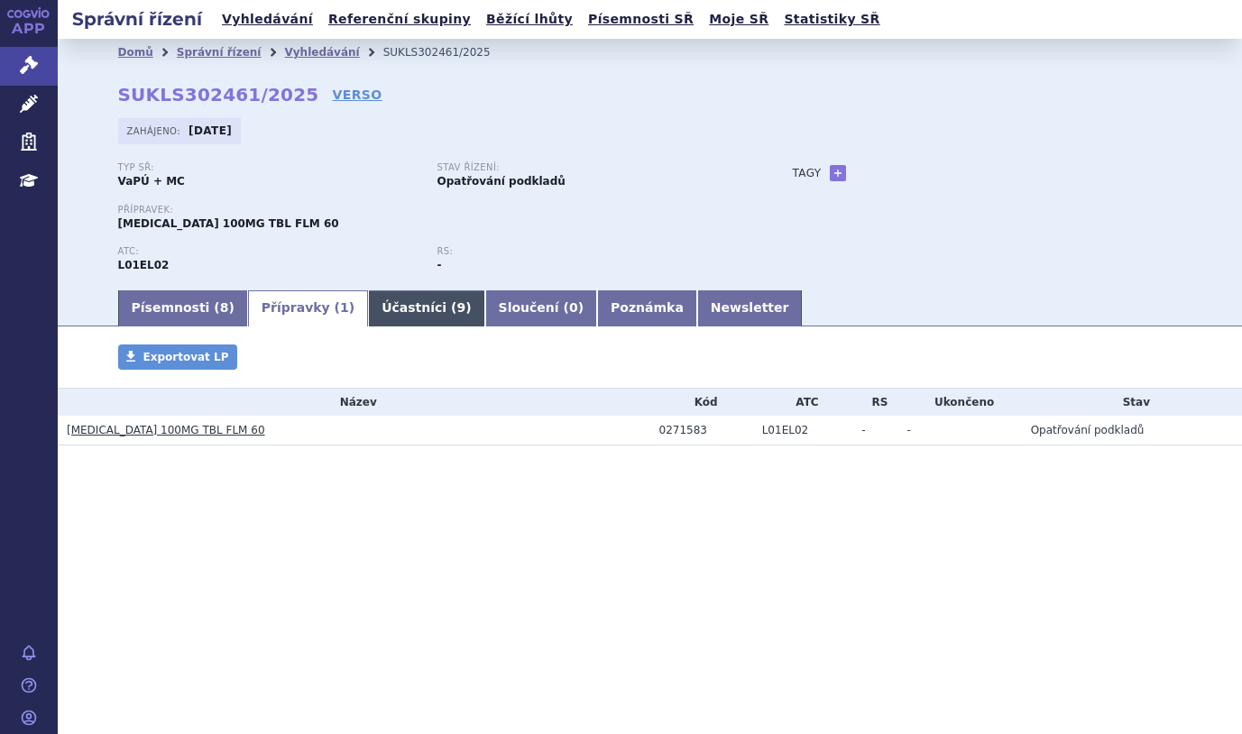
click at [397, 298] on link "Účastníci ( 9 )" at bounding box center [426, 308] width 116 height 36
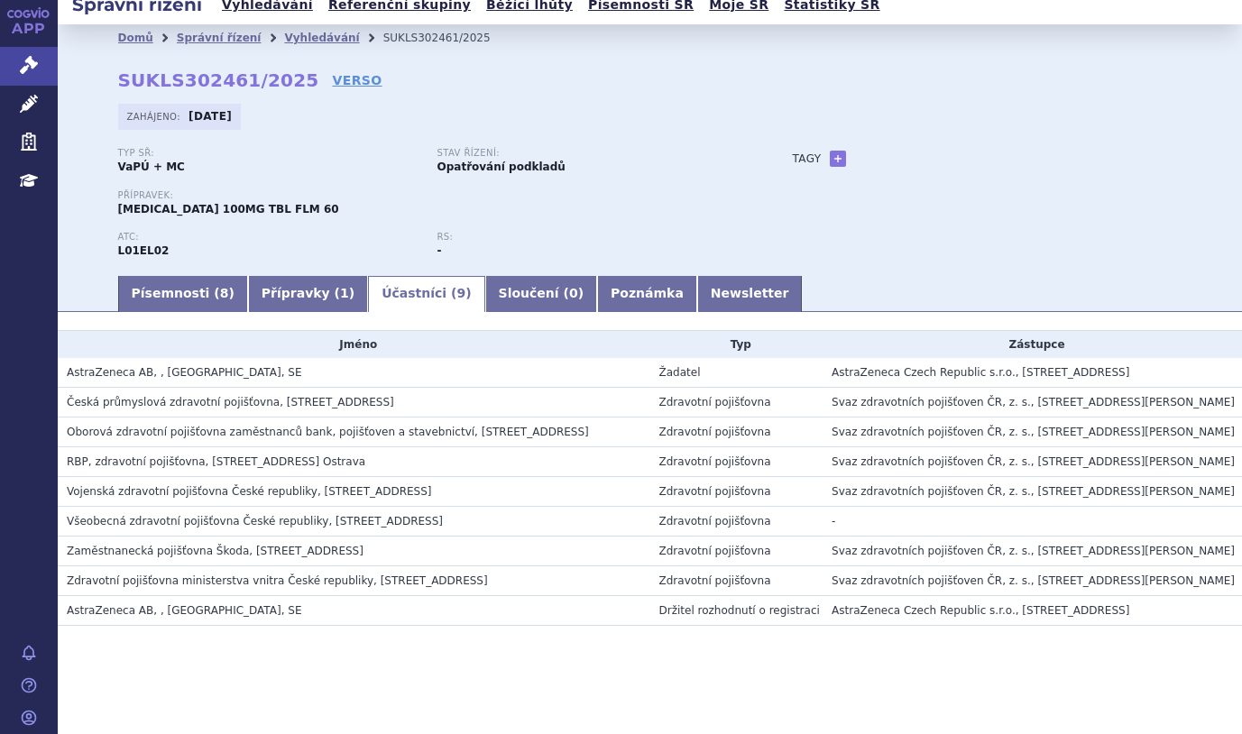
scroll to position [65, 0]
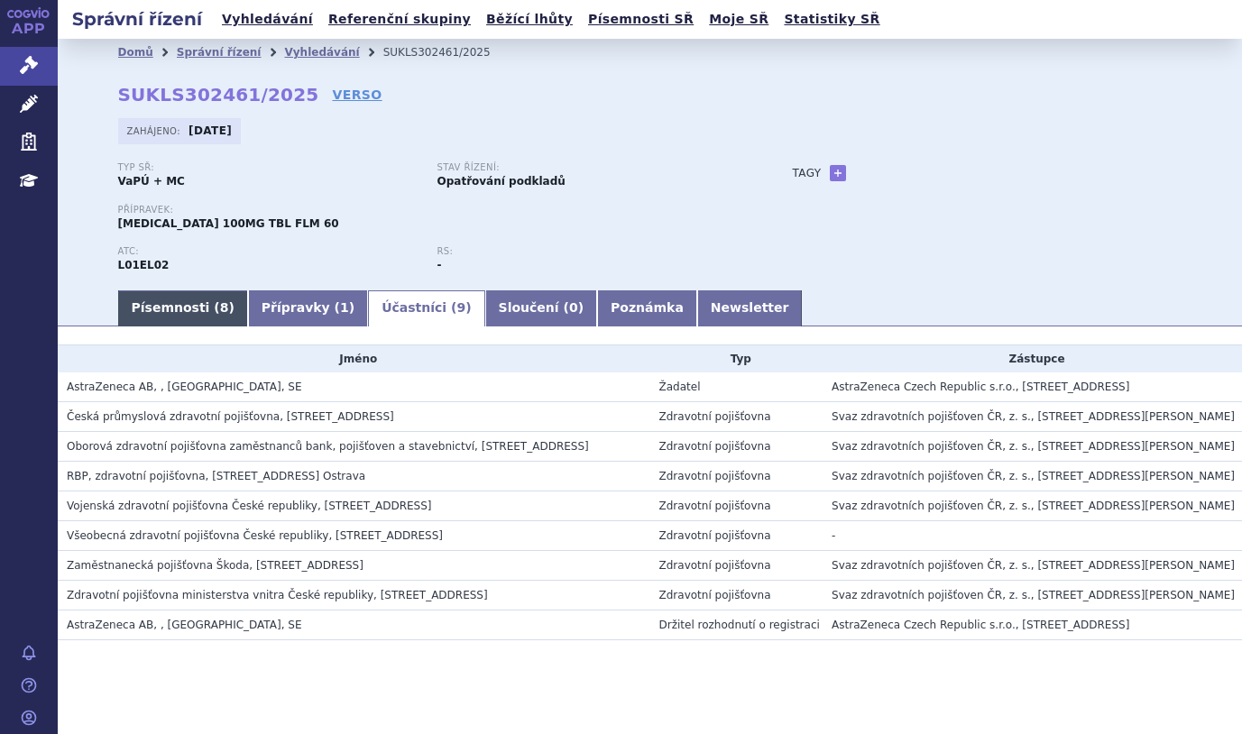
click at [183, 314] on link "Písemnosti ( 8 )" at bounding box center [183, 308] width 130 height 36
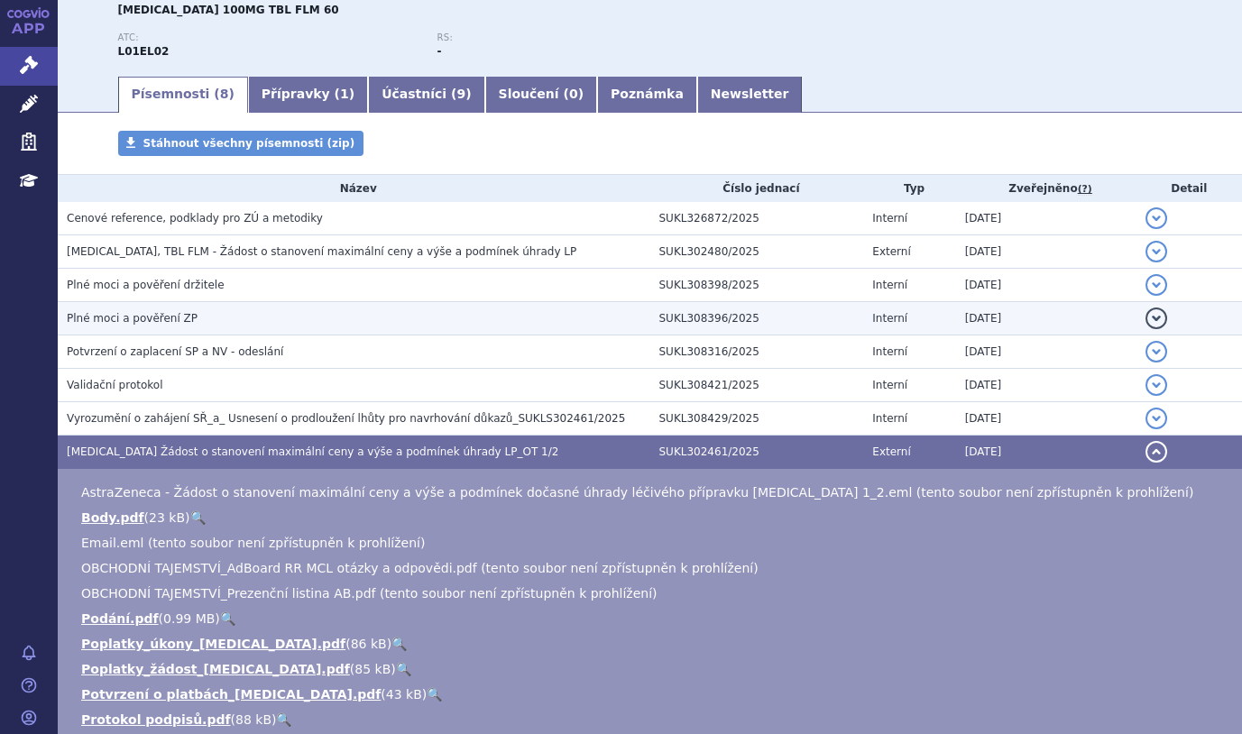
scroll to position [180, 0]
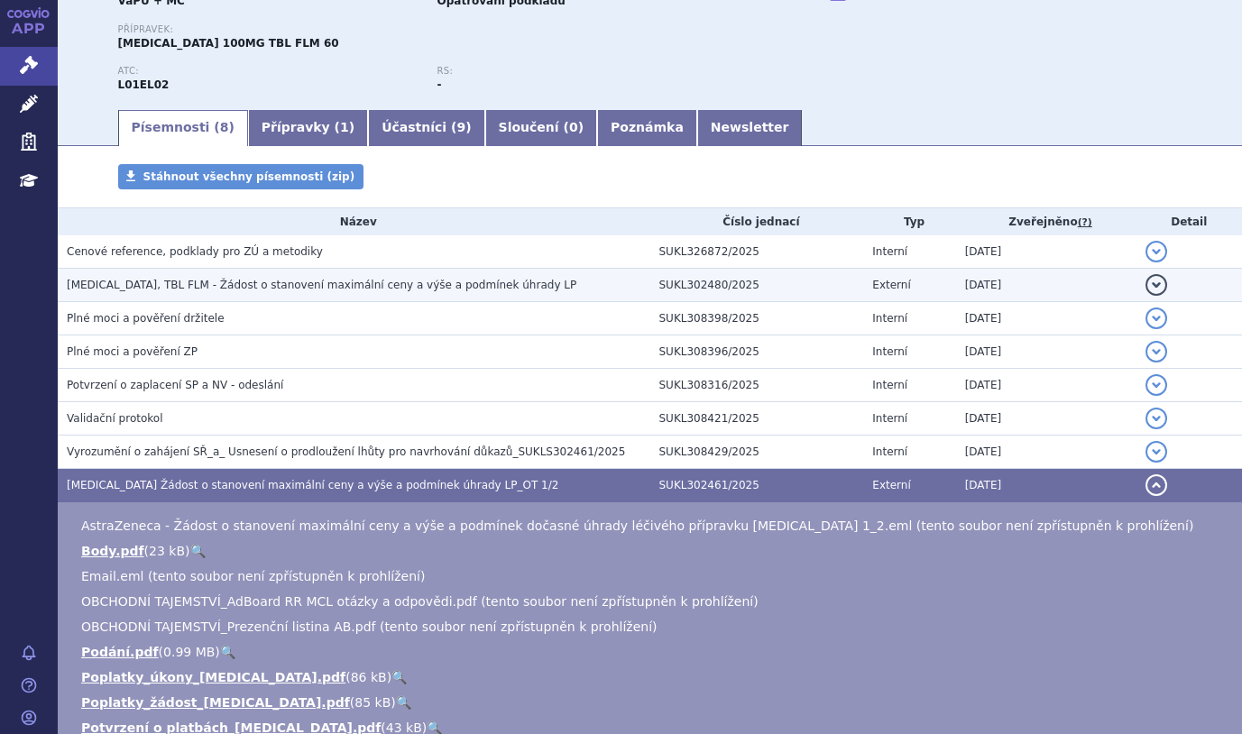
click at [179, 280] on span "[MEDICAL_DATA], TBL FLM - Žádost o stanovení maximální ceny a výše a podmínek ú…" at bounding box center [322, 285] width 510 height 13
